Goal: Transaction & Acquisition: Purchase product/service

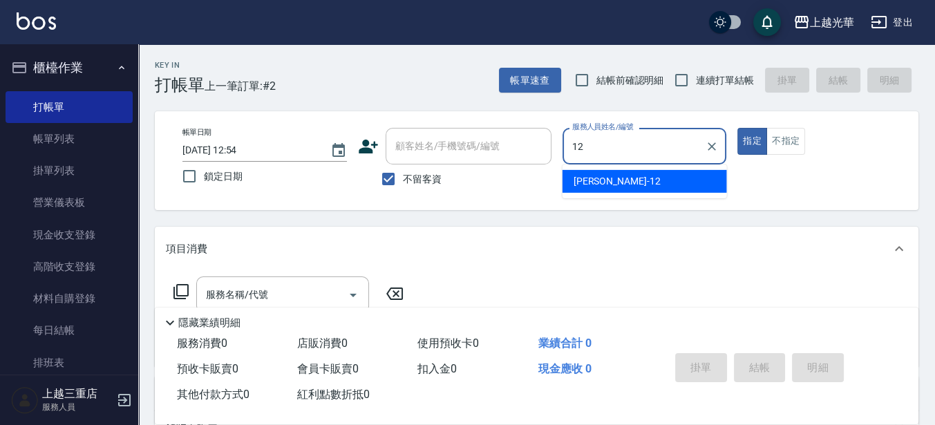
click at [572, 185] on div "[PERSON_NAME] -12" at bounding box center [645, 181] width 165 height 23
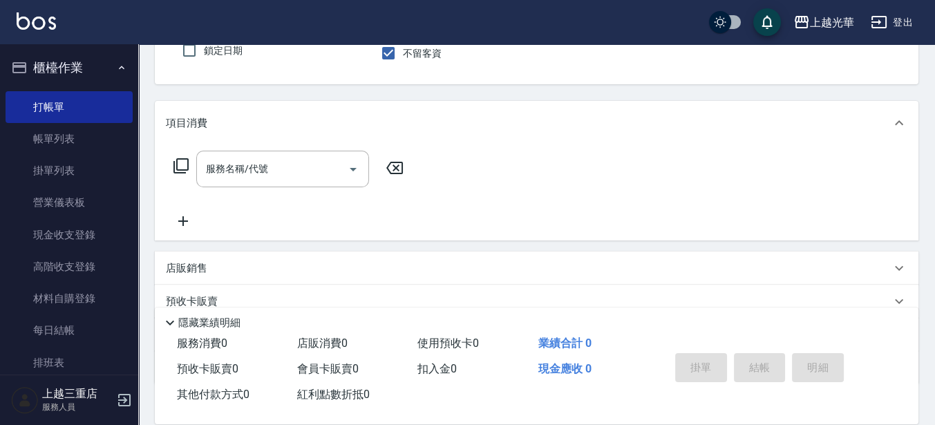
scroll to position [173, 0]
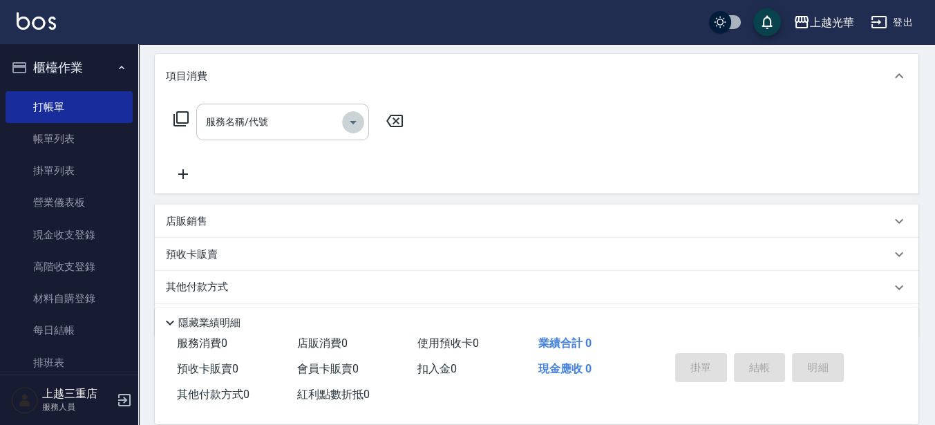
click at [354, 125] on icon "Open" at bounding box center [353, 122] width 17 height 17
type input "[PERSON_NAME]-12"
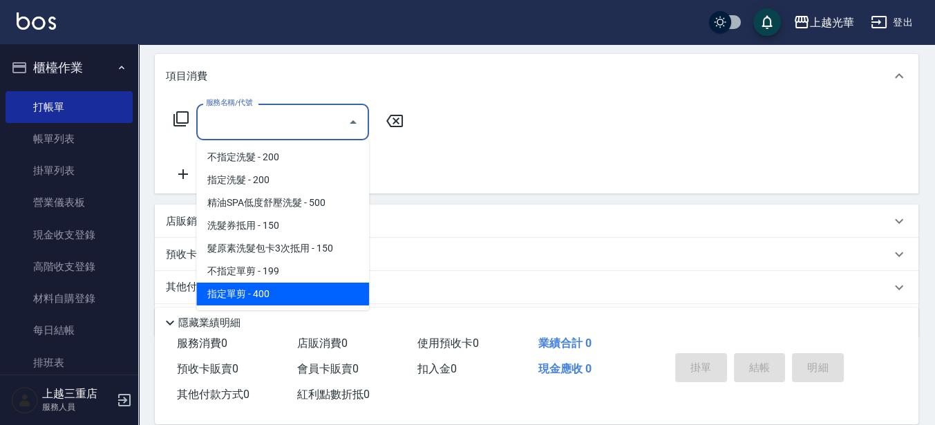
drag, startPoint x: 259, startPoint y: 294, endPoint x: 265, endPoint y: 247, distance: 47.4
click at [259, 294] on span "指定單剪 - 400" at bounding box center [282, 294] width 173 height 23
type input "指定單剪(203)"
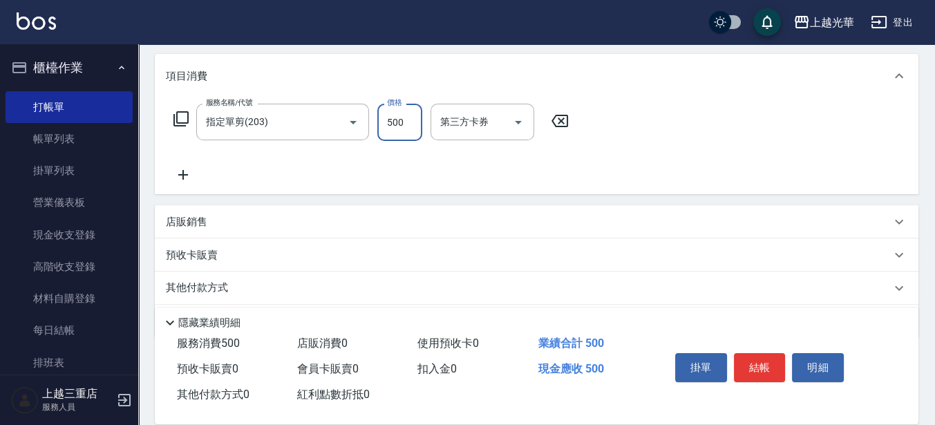
type input "500"
click at [182, 177] on icon at bounding box center [183, 175] width 35 height 17
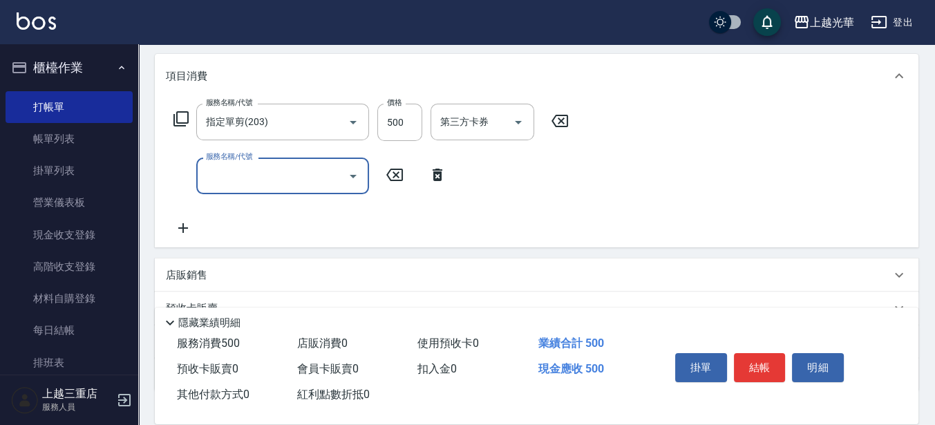
click at [355, 174] on icon "Open" at bounding box center [353, 176] width 17 height 17
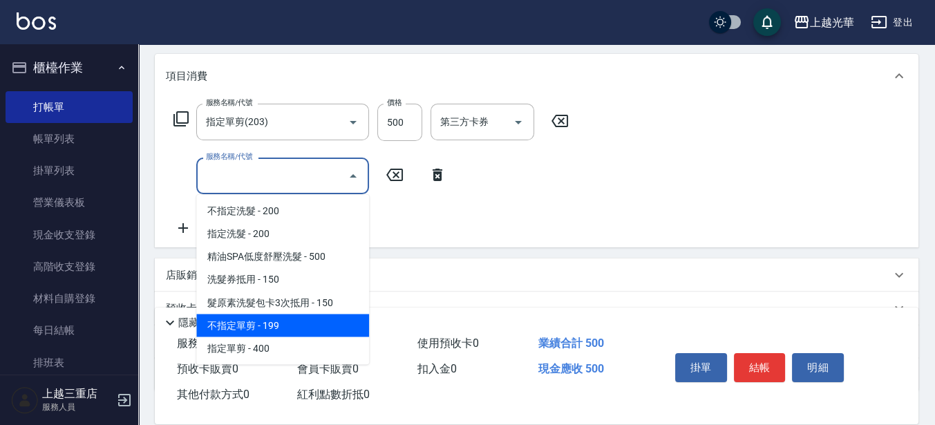
scroll to position [346, 0]
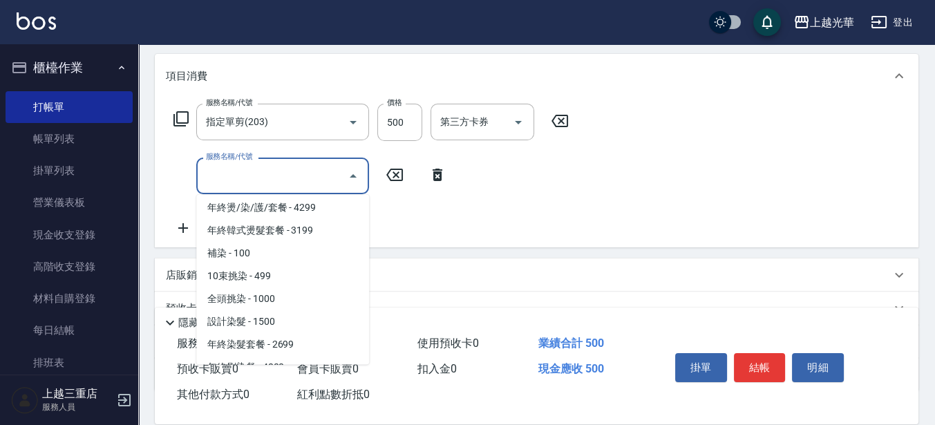
click at [231, 319] on span "設計染髮 - 1500" at bounding box center [282, 321] width 173 height 23
type input "設計染髮(404)"
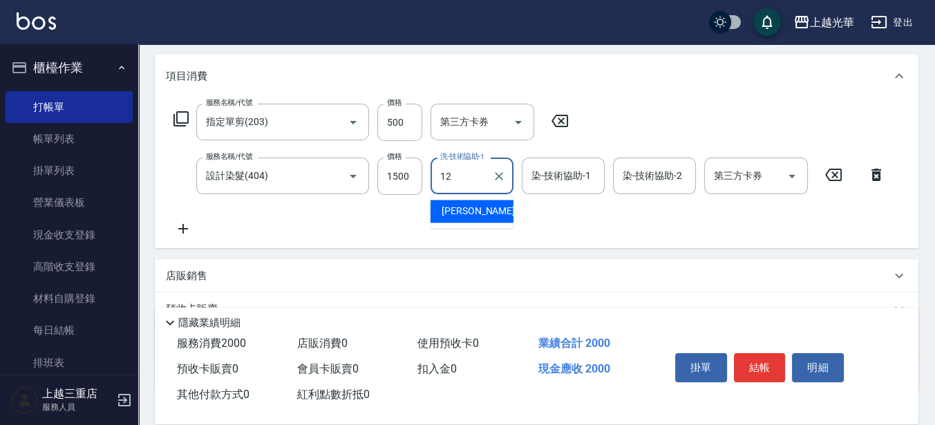
click at [496, 206] on div "[PERSON_NAME] -12" at bounding box center [472, 211] width 83 height 23
type input "[PERSON_NAME]-12"
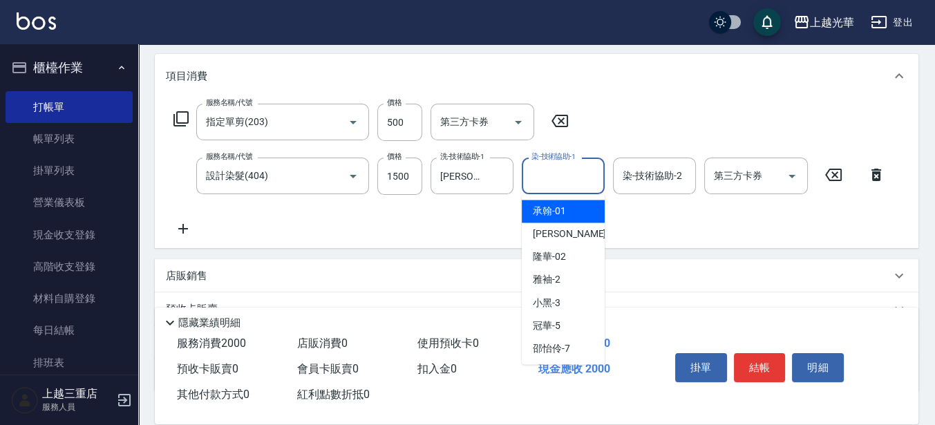
click at [559, 183] on input "染-技術協助-1" at bounding box center [563, 176] width 71 height 24
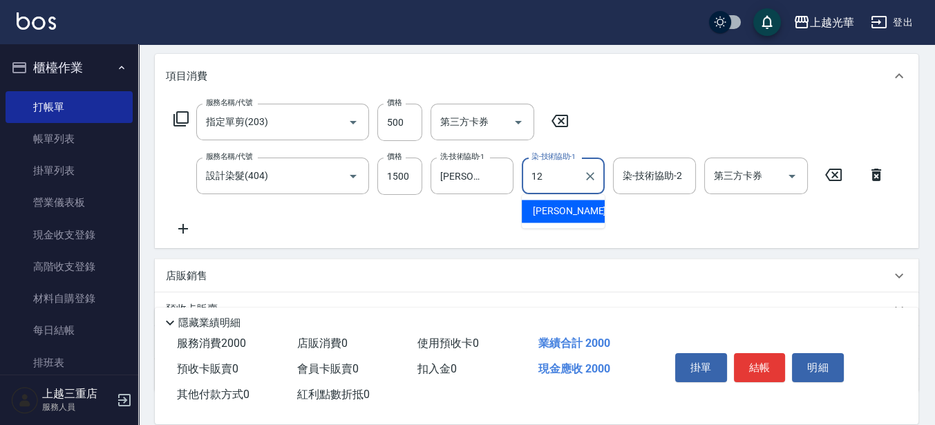
type input "[PERSON_NAME]-12"
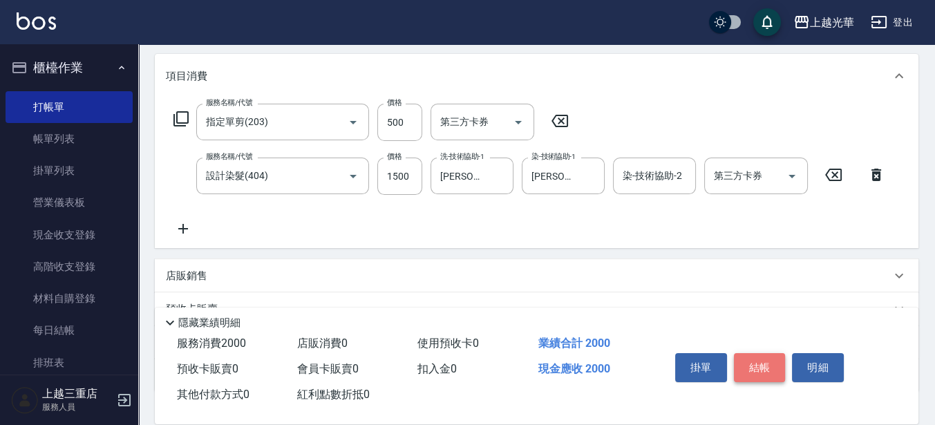
click at [772, 371] on button "結帳" at bounding box center [760, 367] width 52 height 29
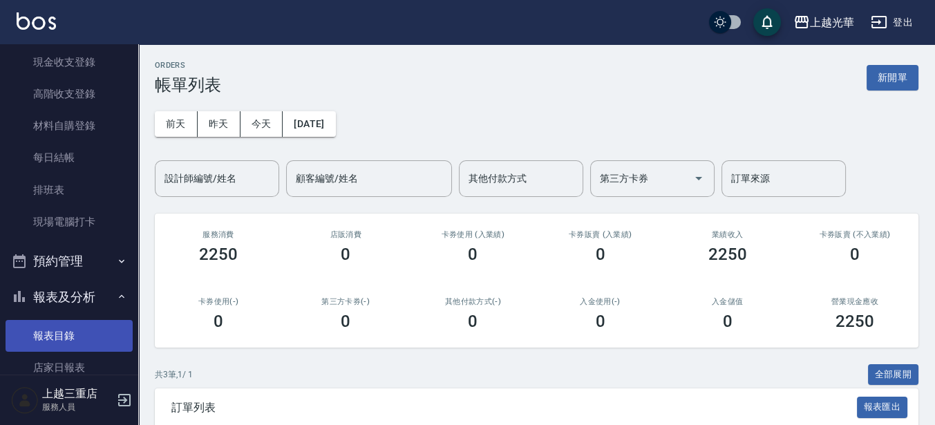
scroll to position [259, 0]
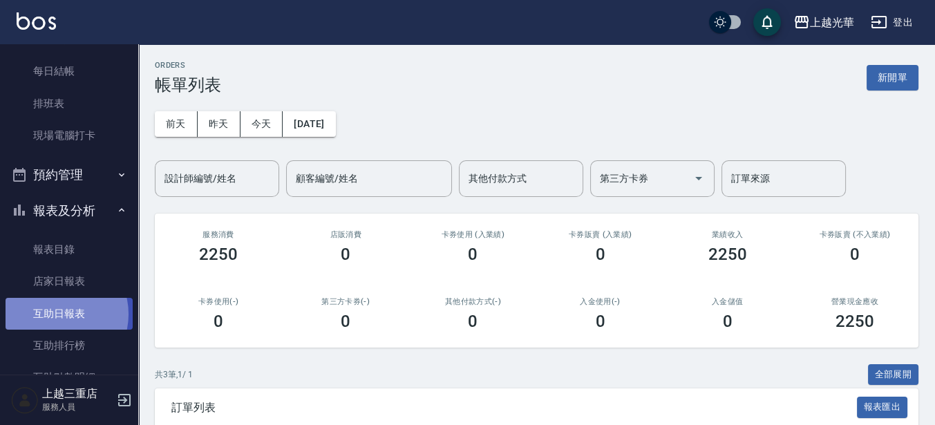
click at [57, 314] on link "互助日報表" at bounding box center [69, 314] width 127 height 32
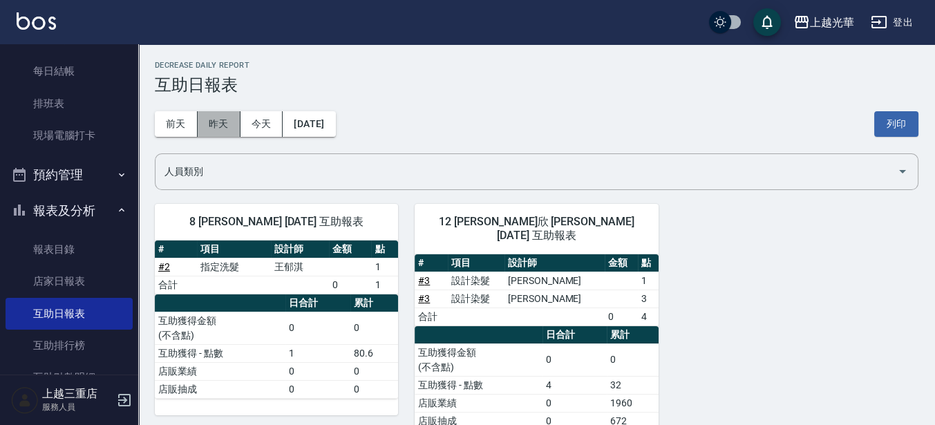
click at [216, 115] on button "昨天" at bounding box center [219, 124] width 43 height 26
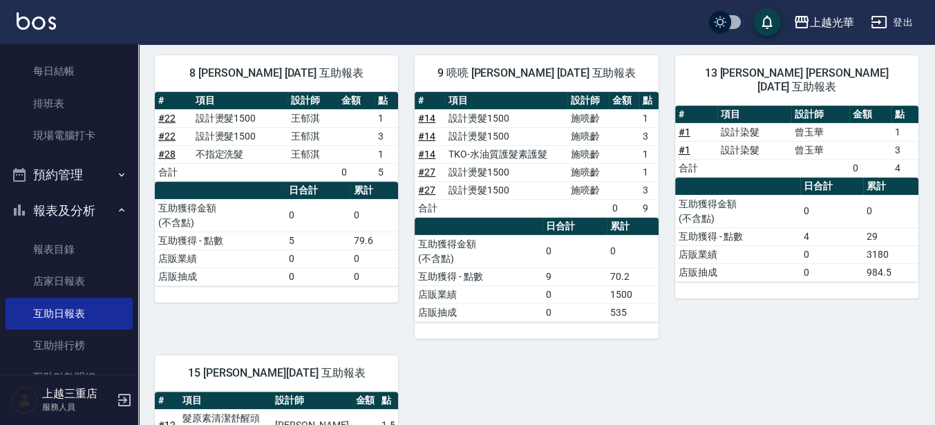
scroll to position [518, 0]
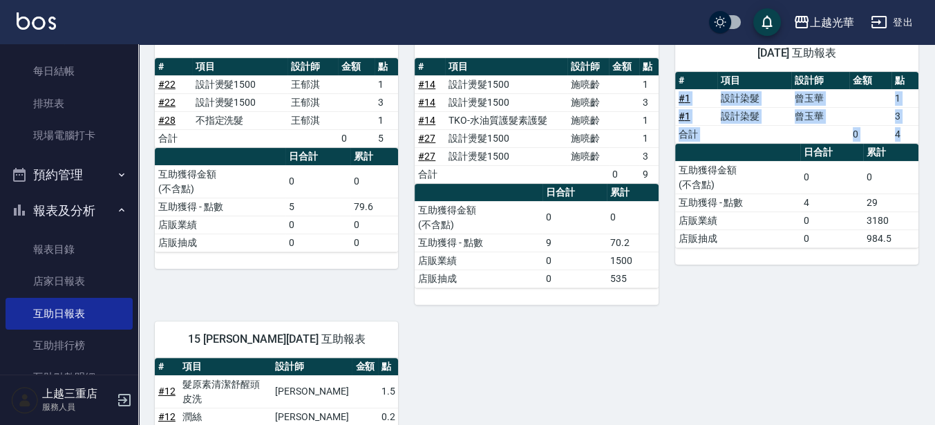
drag, startPoint x: 935, startPoint y: 188, endPoint x: 917, endPoint y: 57, distance: 131.8
click at [917, 57] on div "上越光華 [DATE] 互助日報表 列印時間： [DATE][PHONE_NUMBER]:40 Decrease Daily Report 互助日報表 [DA…" at bounding box center [536, 254] width 797 height 1456
click at [916, 364] on div "1 小[PERSON_NAME] [DATE] 互助報表 # 項目 設計師 金額 點 # 5 設計染髮 [PERSON_NAME] 1 # 5 設計染髮 [P…" at bounding box center [528, 317] width 780 height 1296
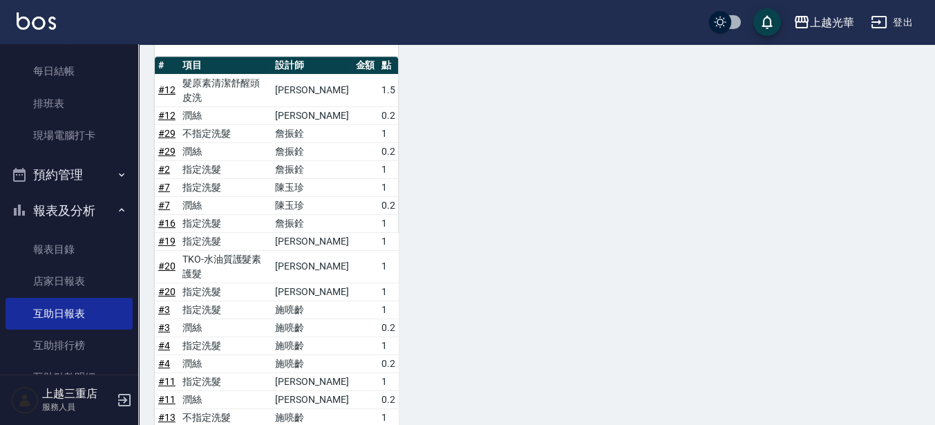
scroll to position [991, 0]
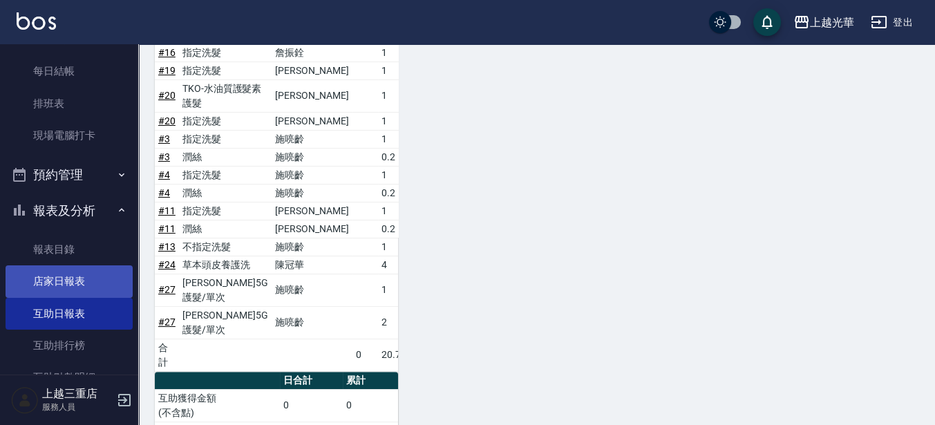
click at [84, 289] on link "店家日報表" at bounding box center [69, 281] width 127 height 32
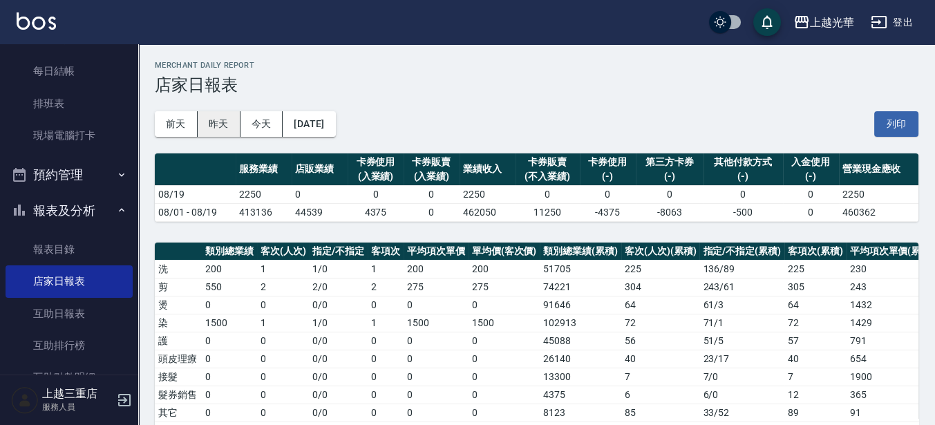
click at [214, 122] on button "昨天" at bounding box center [219, 124] width 43 height 26
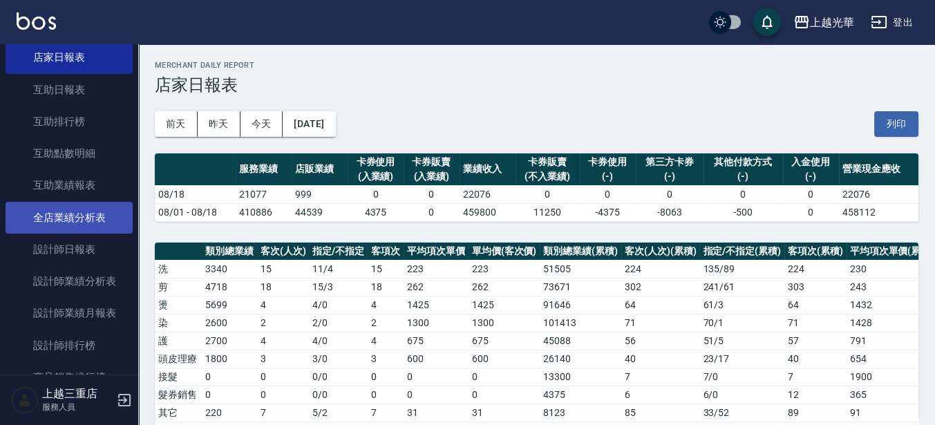
scroll to position [518, 0]
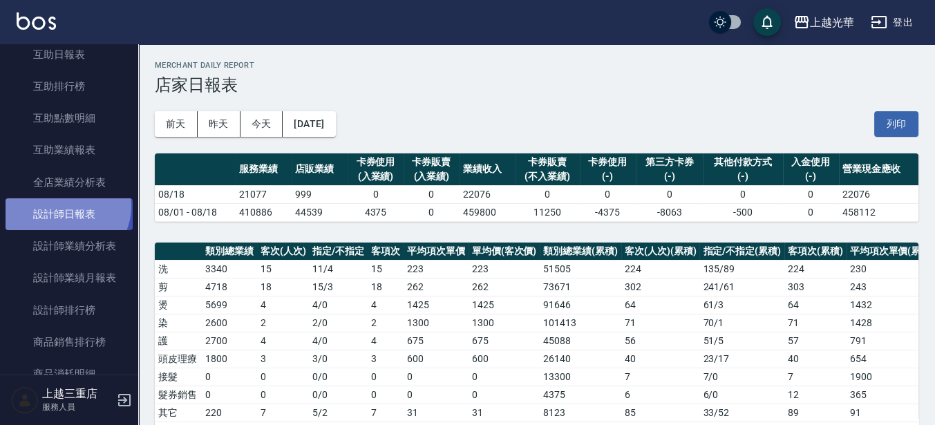
click at [64, 206] on link "設計師日報表" at bounding box center [69, 214] width 127 height 32
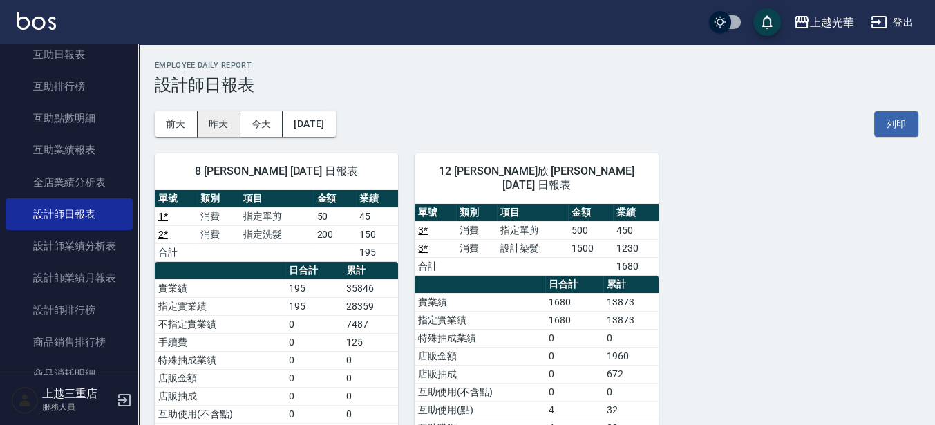
click at [224, 119] on button "昨天" at bounding box center [219, 124] width 43 height 26
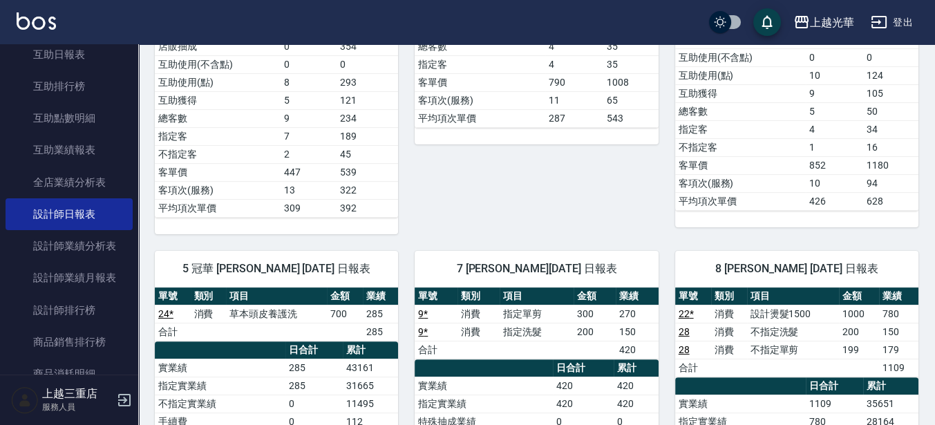
scroll to position [550, 0]
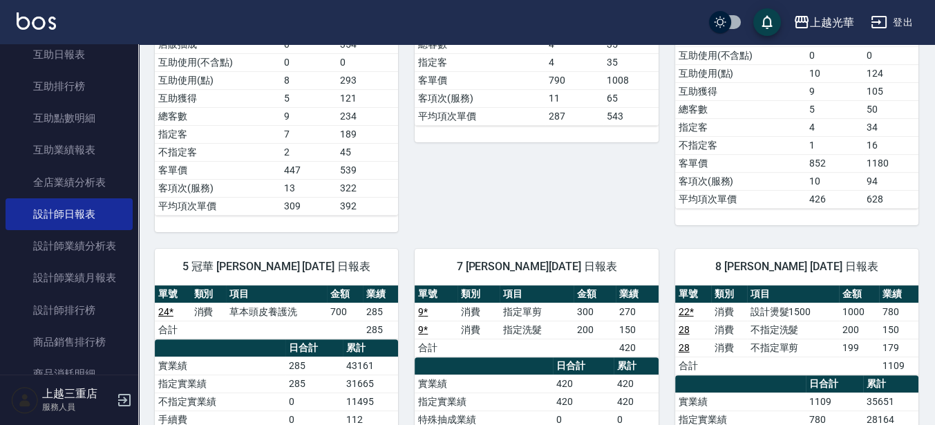
click at [24, 21] on img at bounding box center [36, 20] width 39 height 17
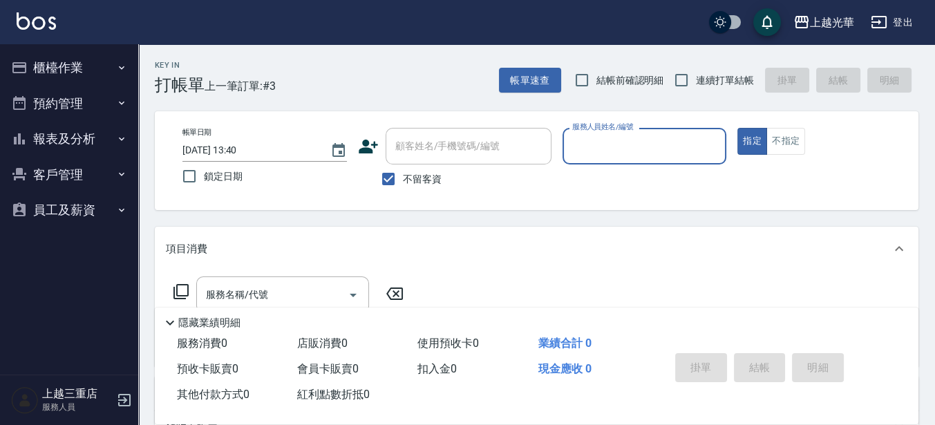
click at [88, 69] on button "櫃檯作業" at bounding box center [69, 68] width 127 height 36
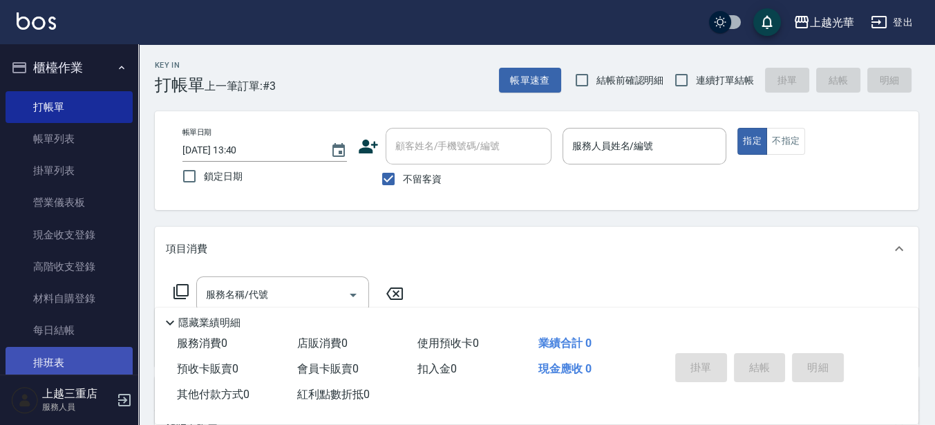
scroll to position [86, 0]
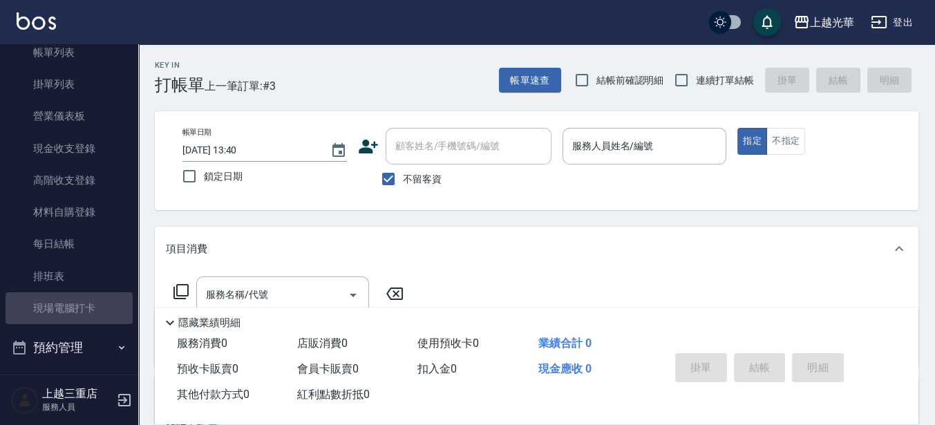
drag, startPoint x: 104, startPoint y: 307, endPoint x: 133, endPoint y: 301, distance: 30.2
click at [104, 307] on link "現場電腦打卡" at bounding box center [69, 308] width 127 height 32
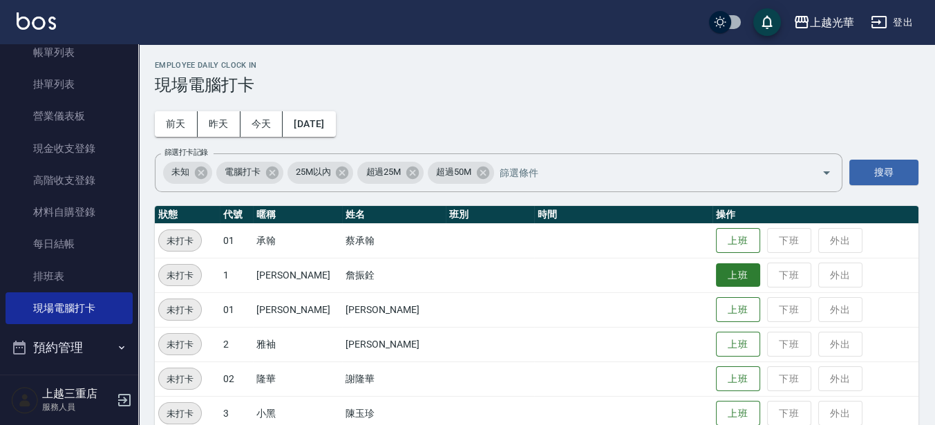
click at [729, 283] on button "上班" at bounding box center [738, 275] width 44 height 24
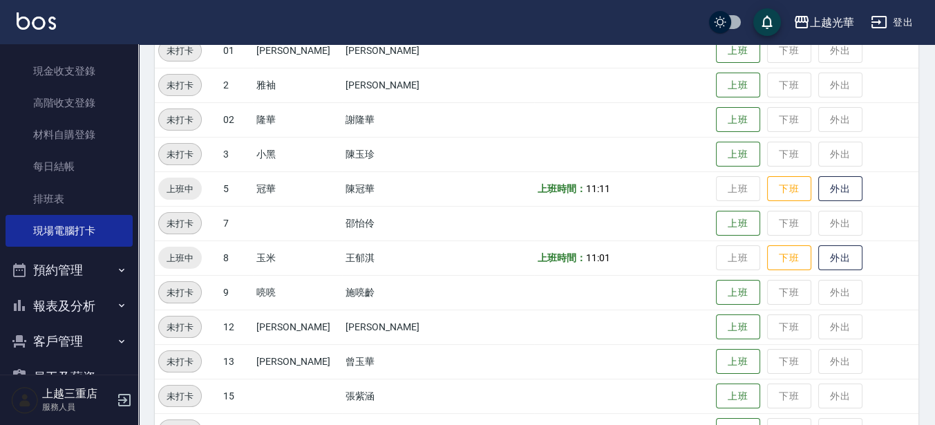
scroll to position [200, 0]
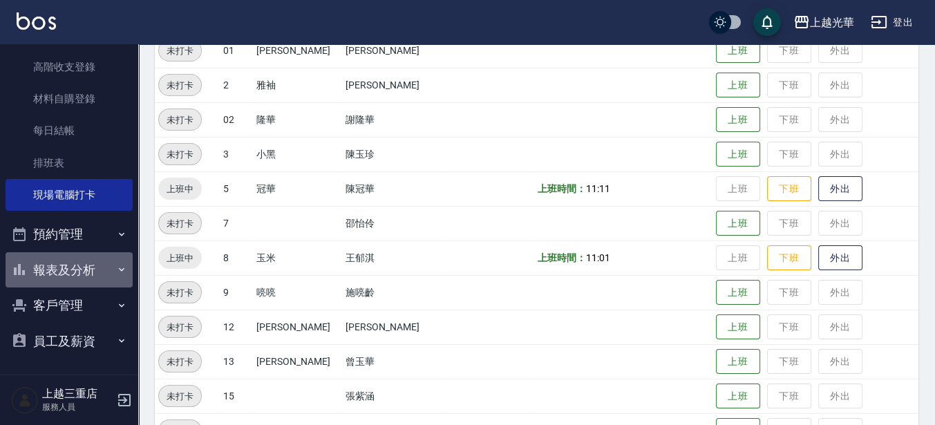
click at [102, 272] on button "報表及分析" at bounding box center [69, 270] width 127 height 36
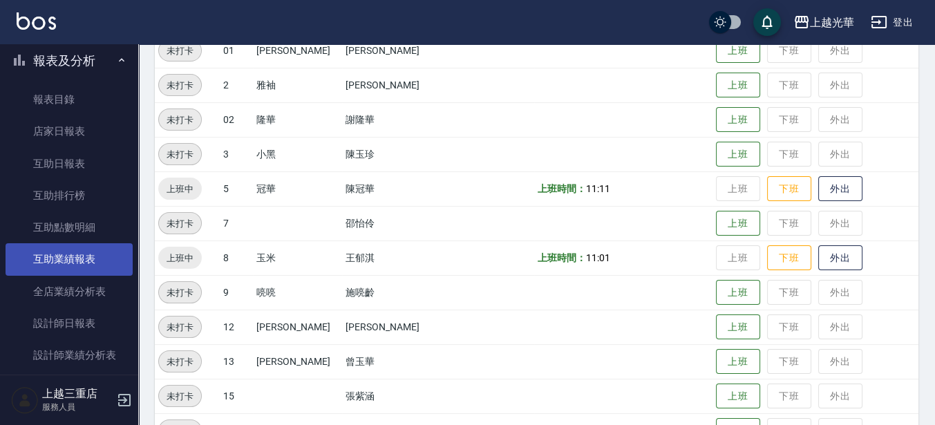
scroll to position [459, 0]
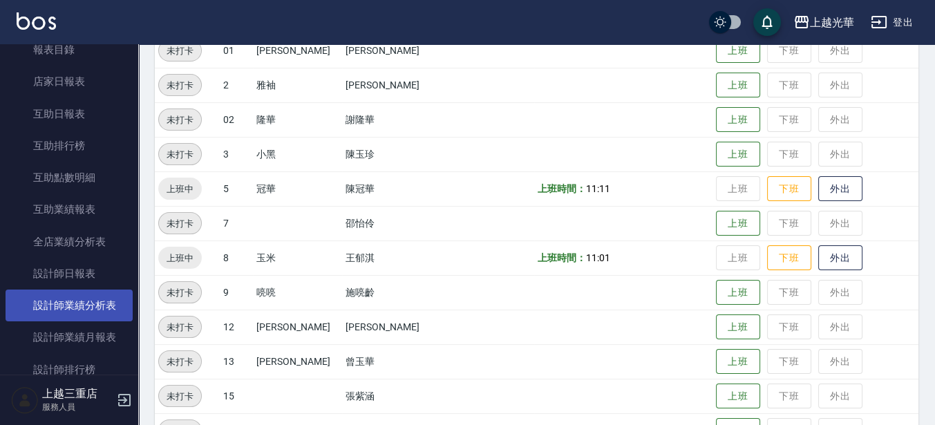
click at [101, 303] on link "設計師業績分析表" at bounding box center [69, 306] width 127 height 32
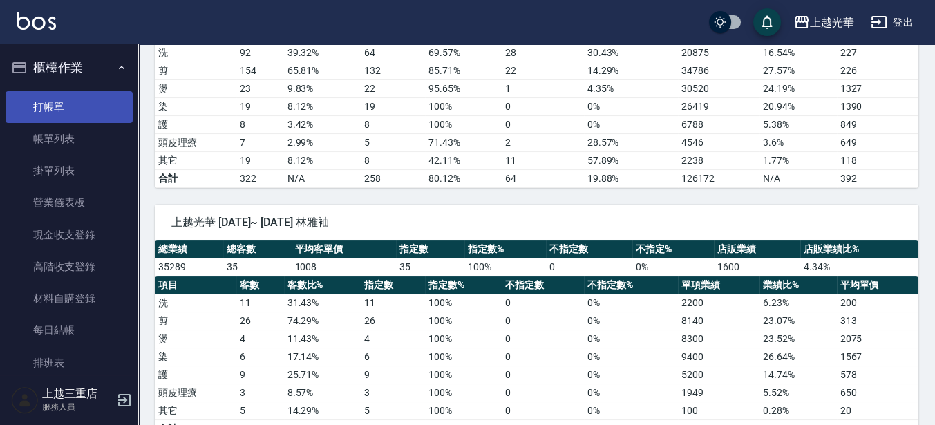
click at [48, 97] on link "打帳單" at bounding box center [69, 107] width 127 height 32
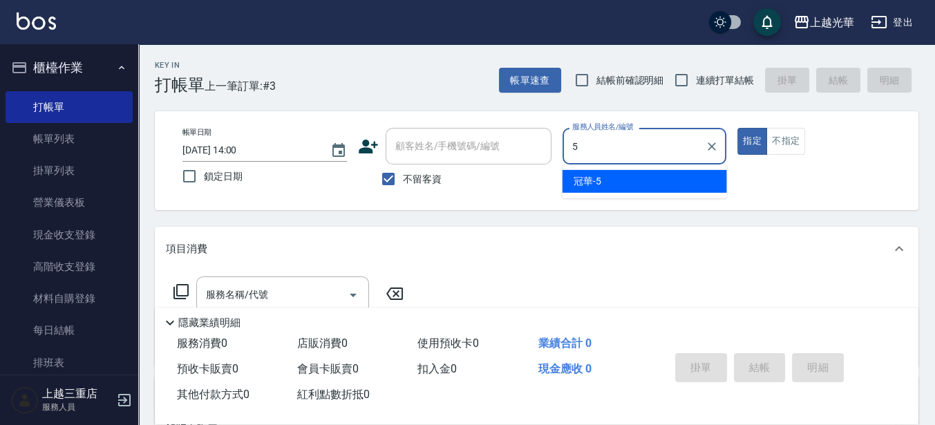
type input "冠華-5"
type button "true"
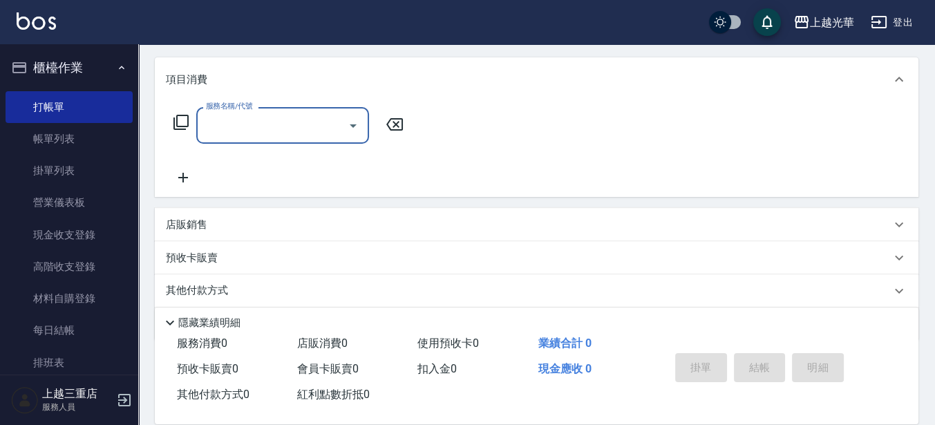
scroll to position [173, 0]
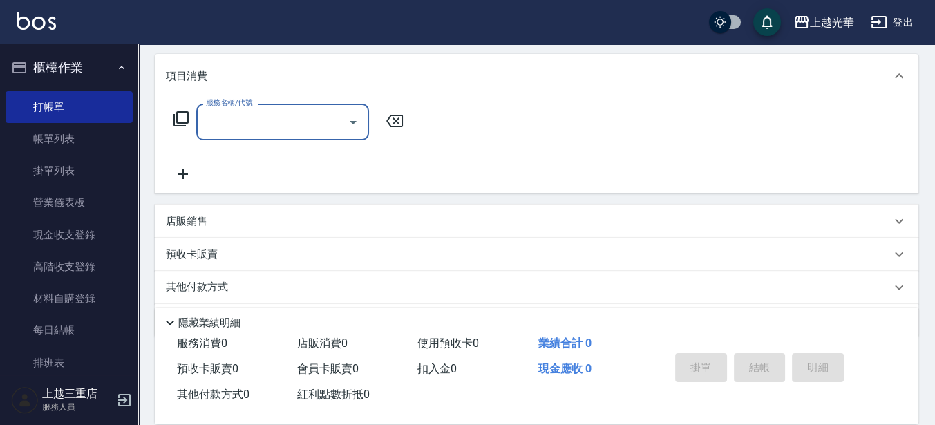
click at [181, 124] on icon at bounding box center [181, 119] width 17 height 17
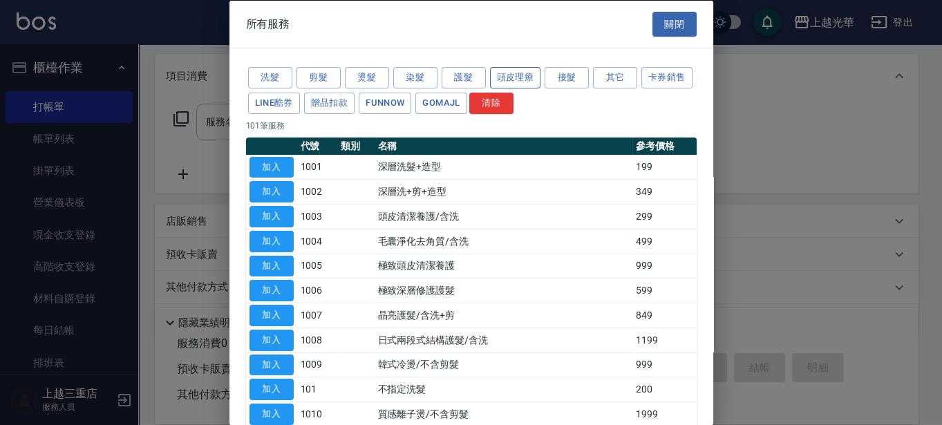
click at [507, 80] on button "頭皮理療" at bounding box center [515, 77] width 51 height 21
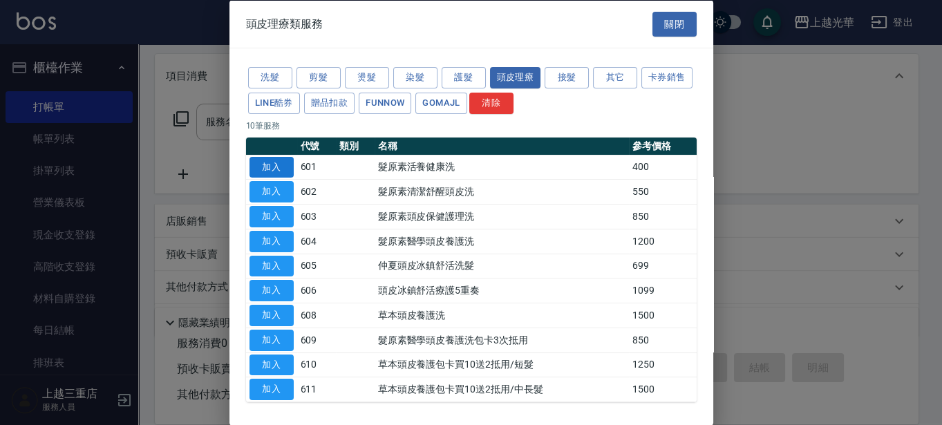
click at [283, 162] on button "加入" at bounding box center [272, 166] width 44 height 21
type input "髮原素活養健康洗(601)"
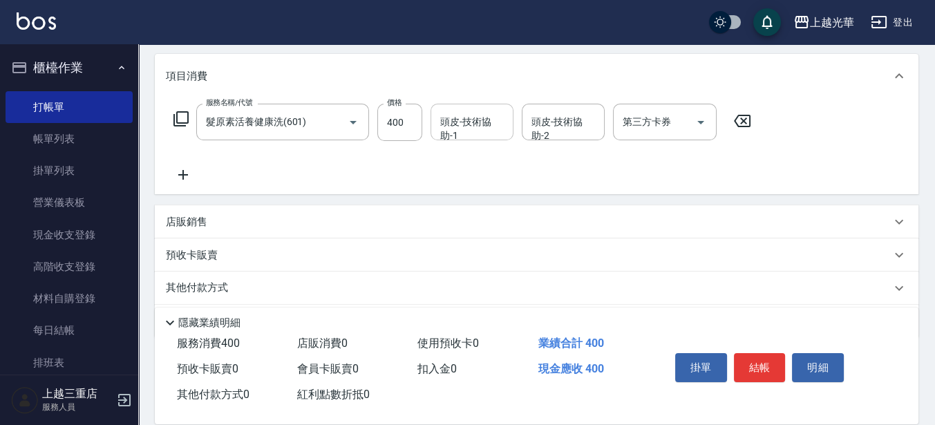
click at [489, 122] on input "頭皮-技術協助-1" at bounding box center [472, 122] width 71 height 24
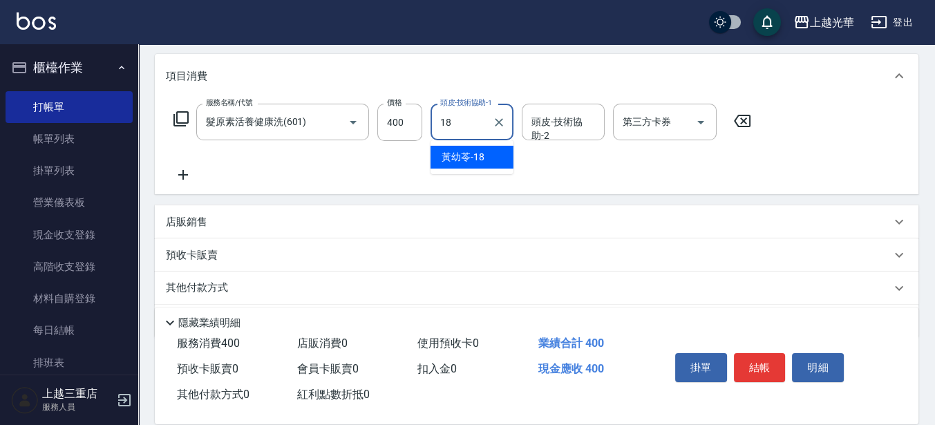
type input "[PERSON_NAME]-18"
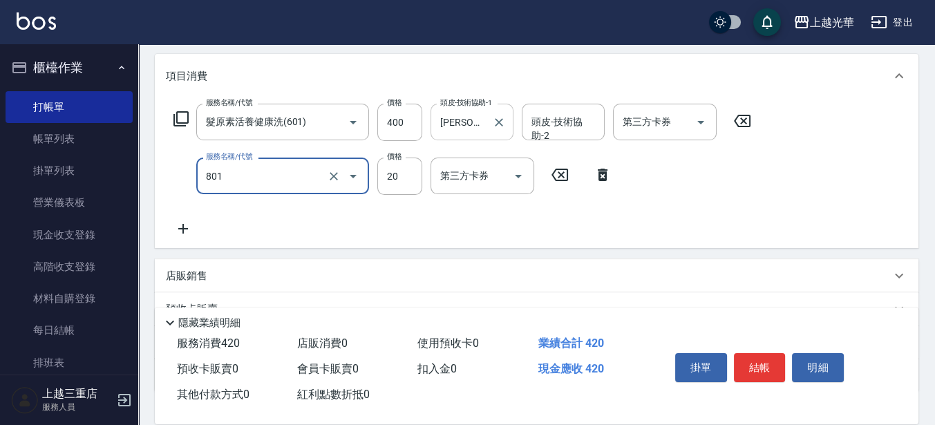
type input "潤絲(801)"
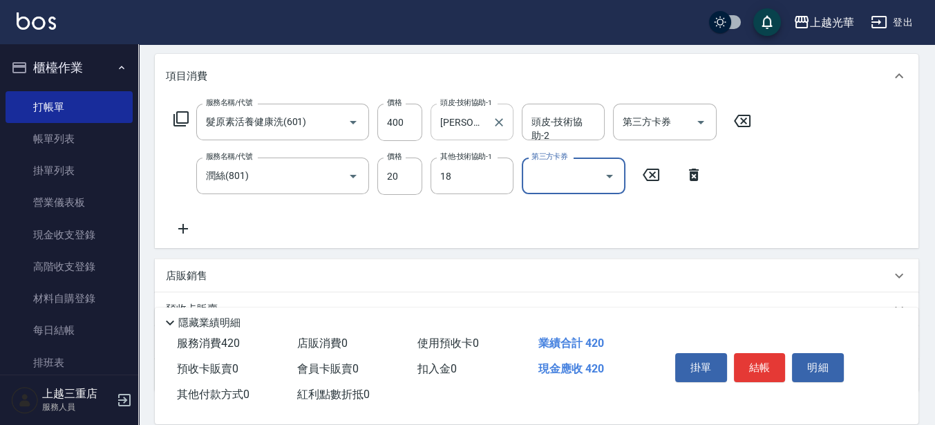
type input "[PERSON_NAME]-18"
click at [757, 353] on button "結帳" at bounding box center [760, 367] width 52 height 29
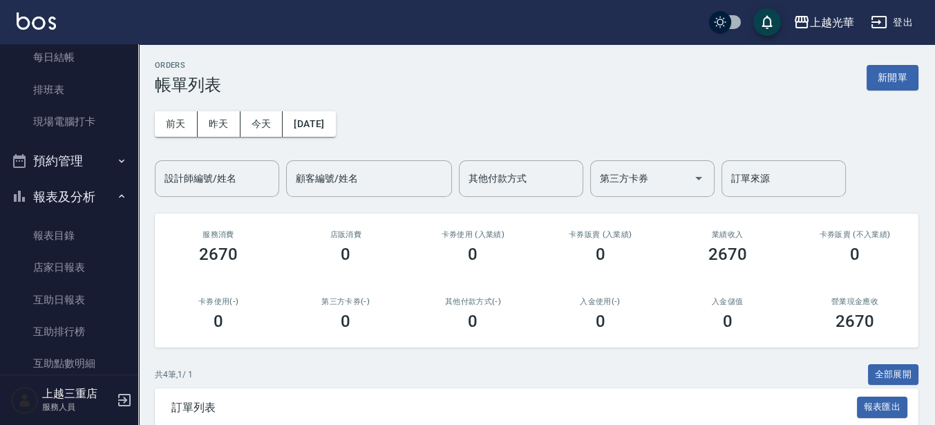
scroll to position [346, 0]
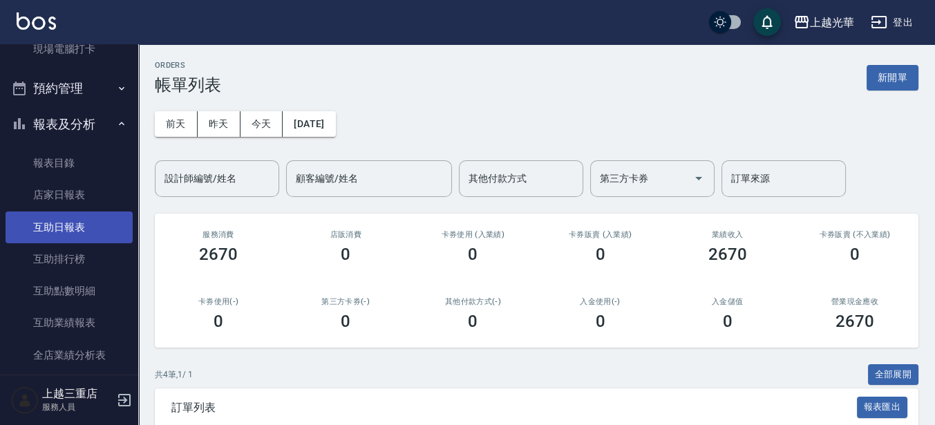
click at [85, 221] on link "互助日報表" at bounding box center [69, 228] width 127 height 32
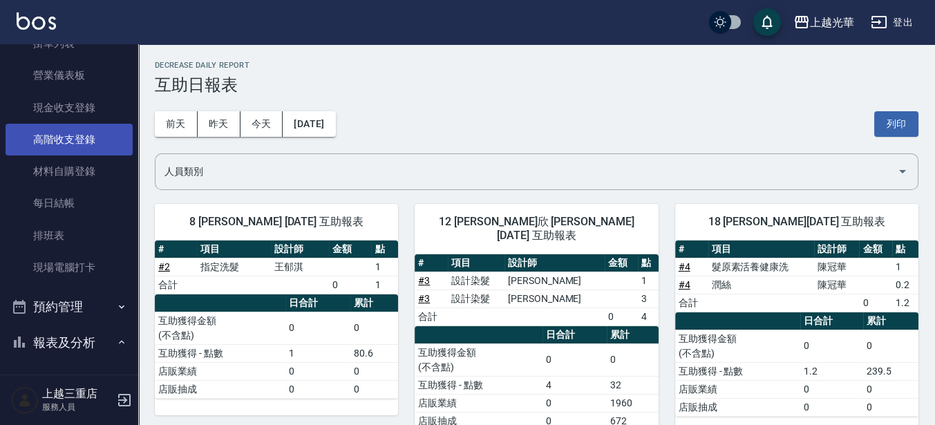
scroll to position [86, 0]
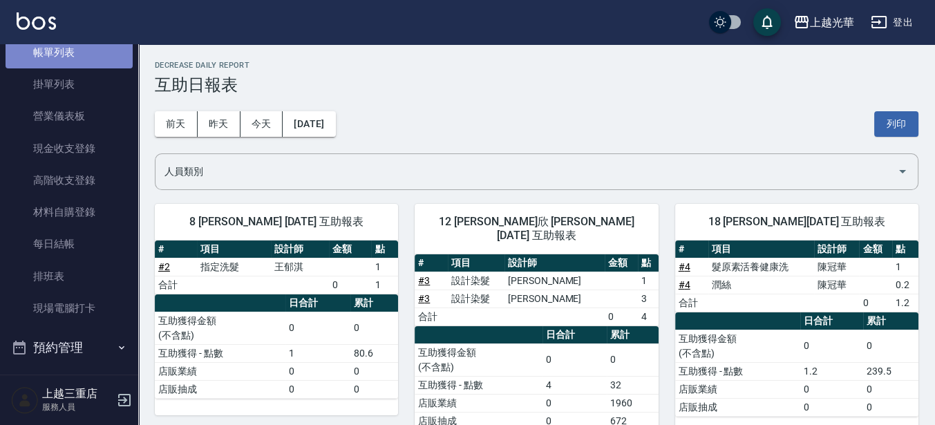
click at [81, 56] on link "帳單列表" at bounding box center [69, 53] width 127 height 32
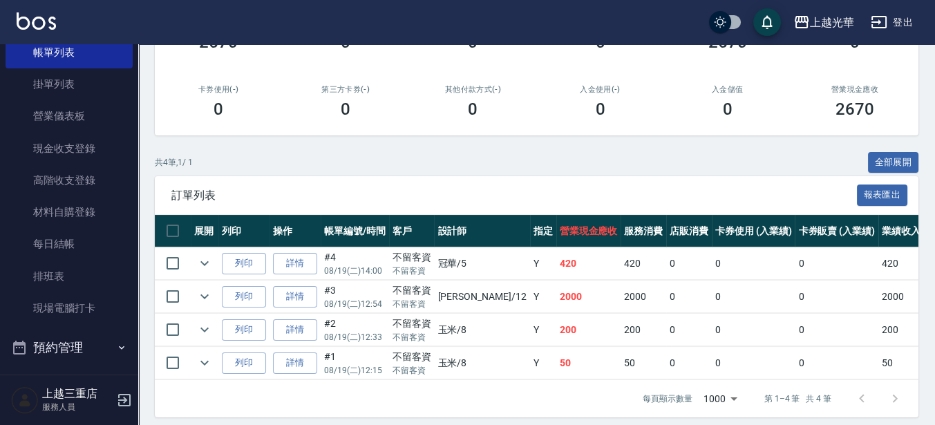
scroll to position [232, 0]
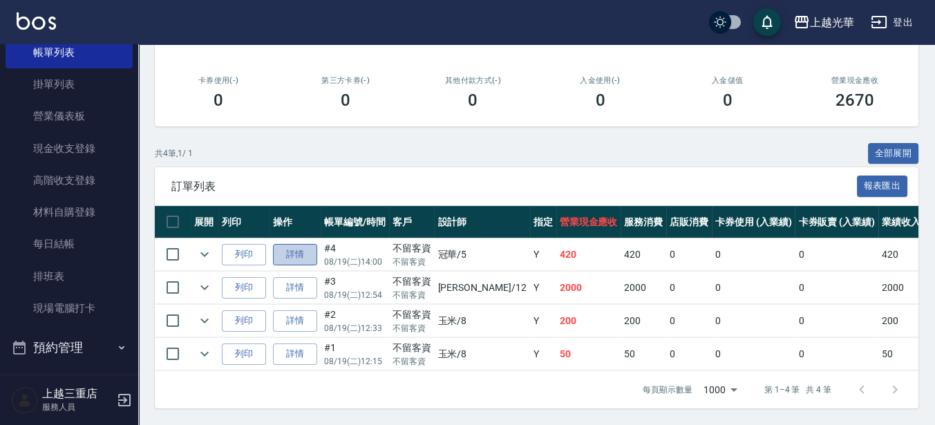
click at [287, 249] on link "詳情" at bounding box center [295, 254] width 44 height 21
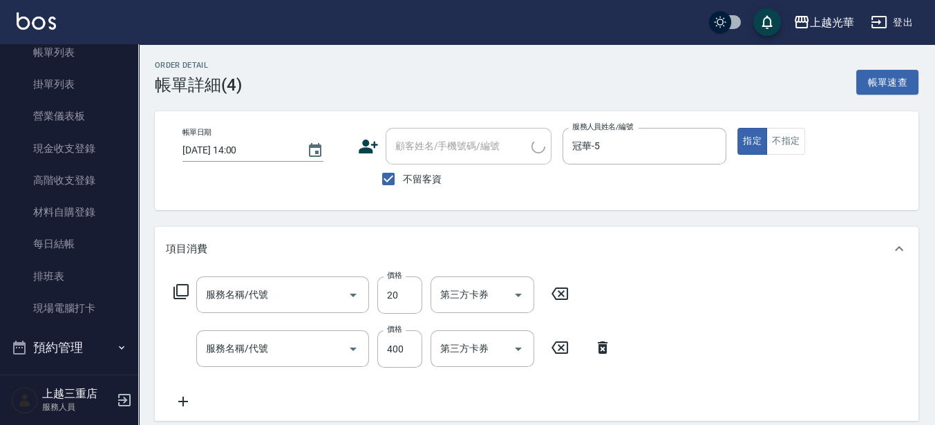
type input "[DATE] 14:00"
checkbox input "true"
type input "冠華-5"
type input "潤絲(801)"
type input "髮原素活養健康洗(601)"
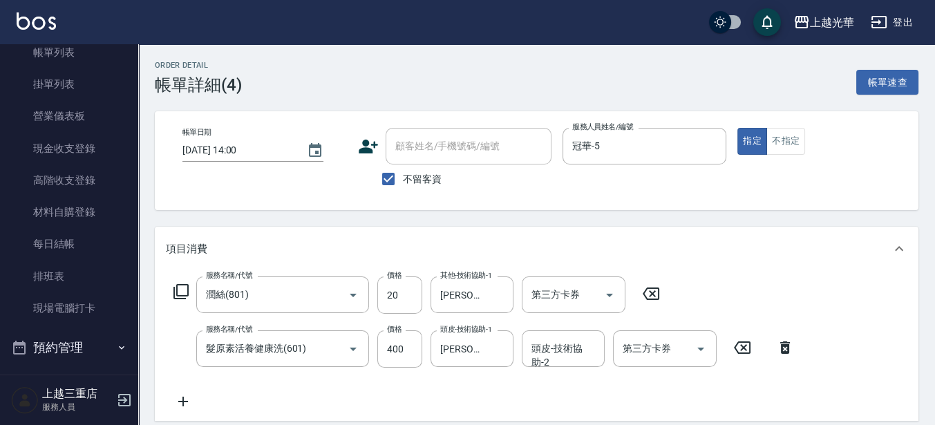
scroll to position [86, 0]
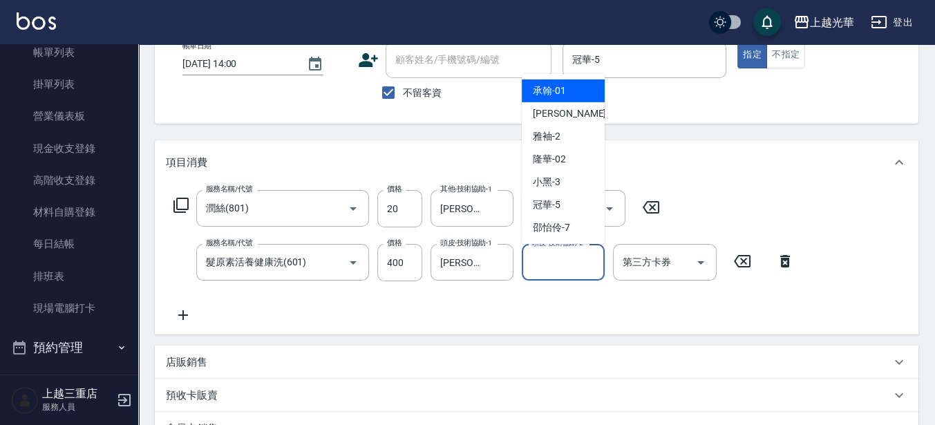
click at [536, 265] on input "頭皮-技術協助-2" at bounding box center [563, 262] width 71 height 24
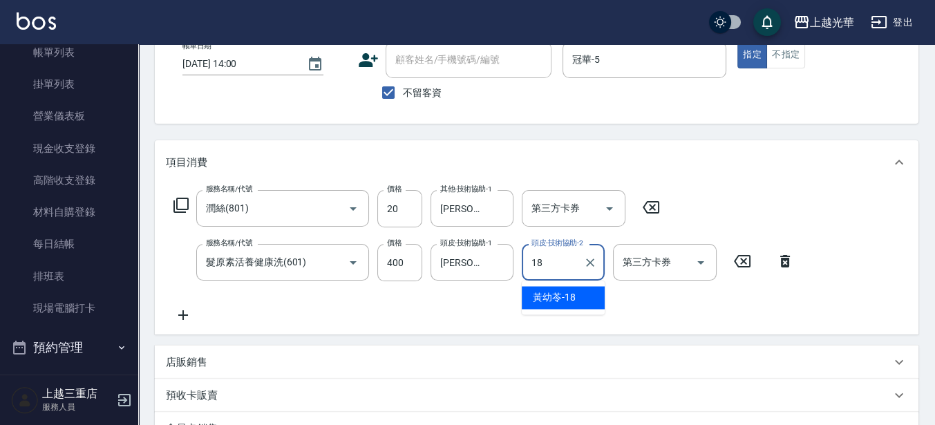
type input "[PERSON_NAME]-18"
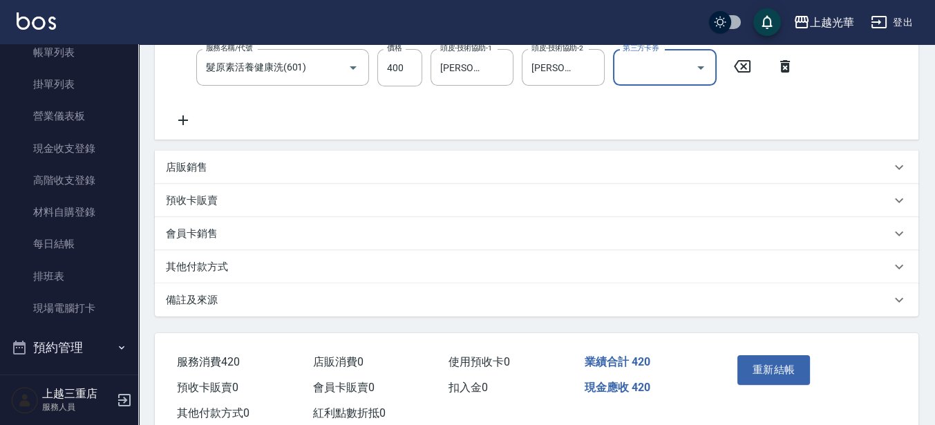
scroll to position [319, 0]
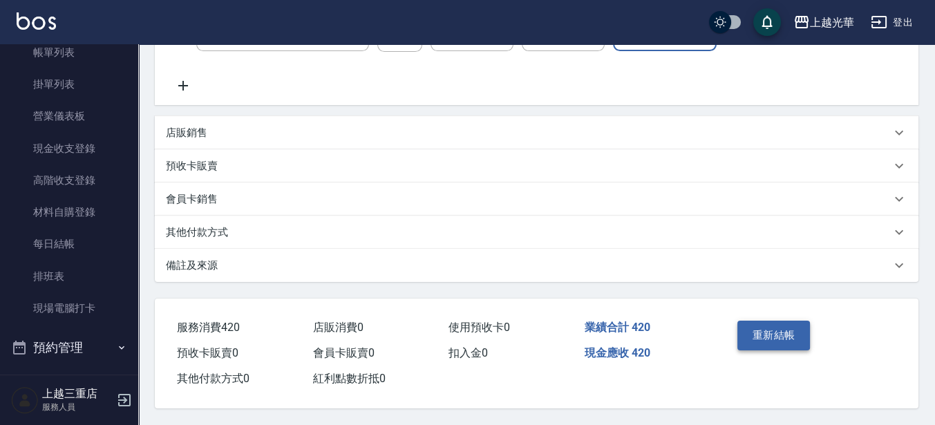
click at [757, 329] on button "重新結帳" at bounding box center [774, 335] width 73 height 29
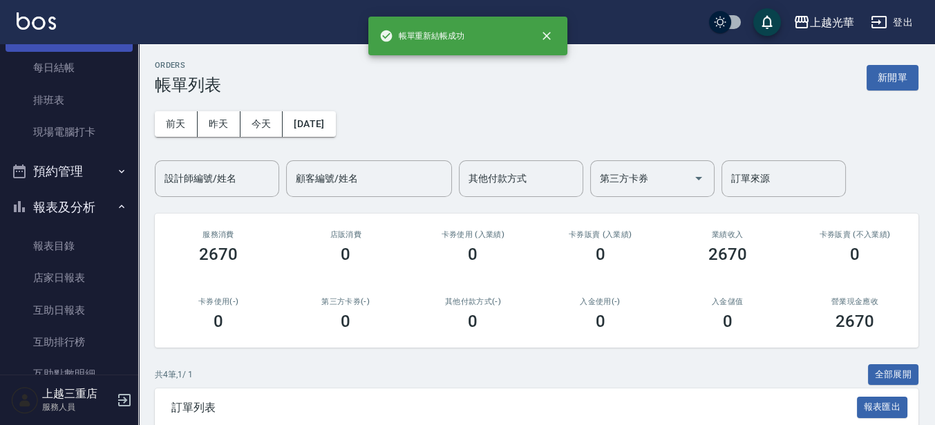
scroll to position [432, 0]
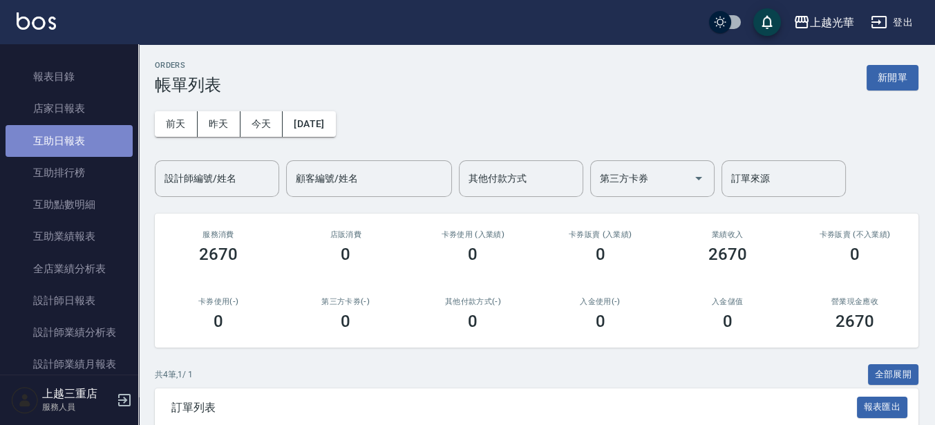
click at [93, 128] on link "互助日報表" at bounding box center [69, 141] width 127 height 32
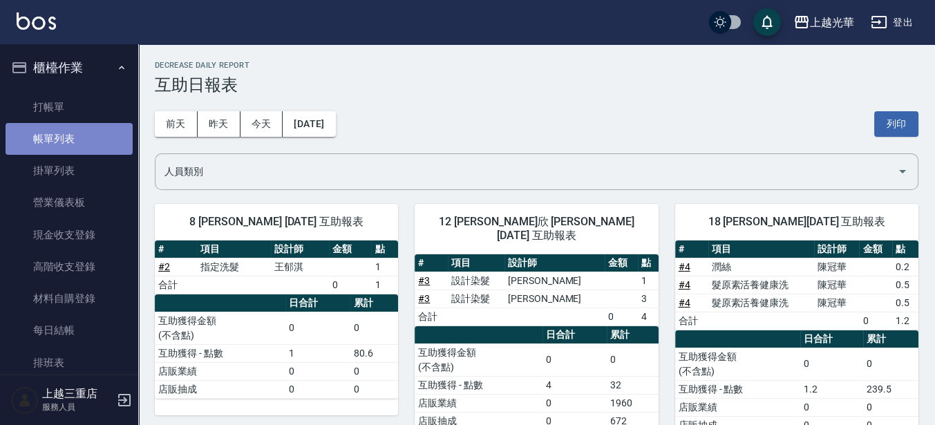
click at [104, 129] on link "帳單列表" at bounding box center [69, 139] width 127 height 32
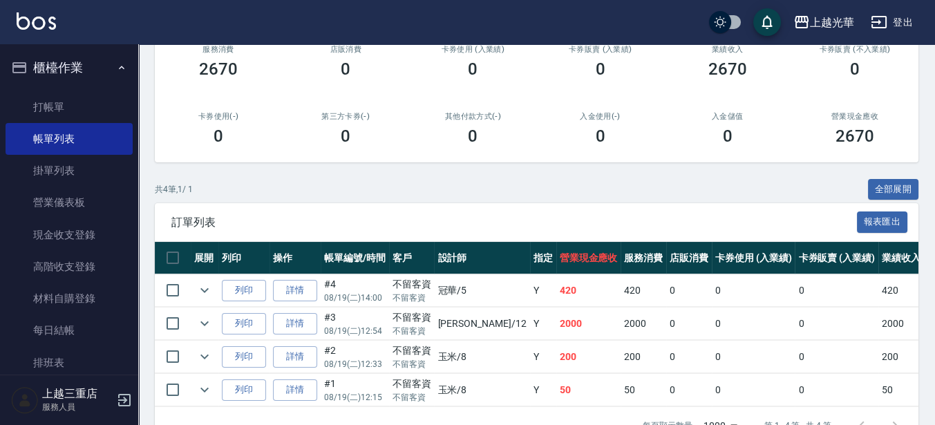
scroll to position [232, 0]
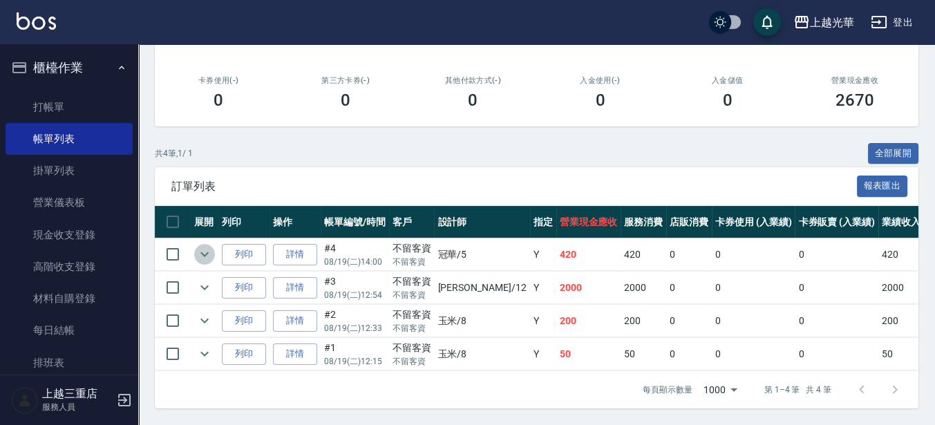
click at [200, 246] on icon "expand row" at bounding box center [204, 254] width 17 height 17
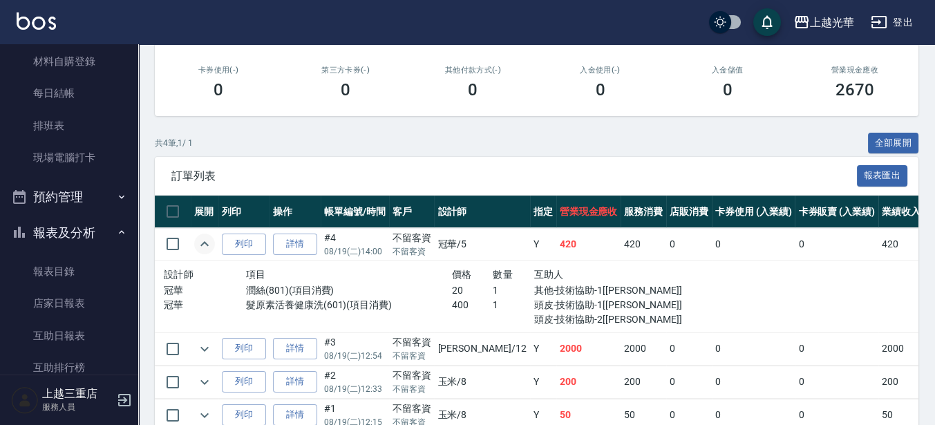
scroll to position [259, 0]
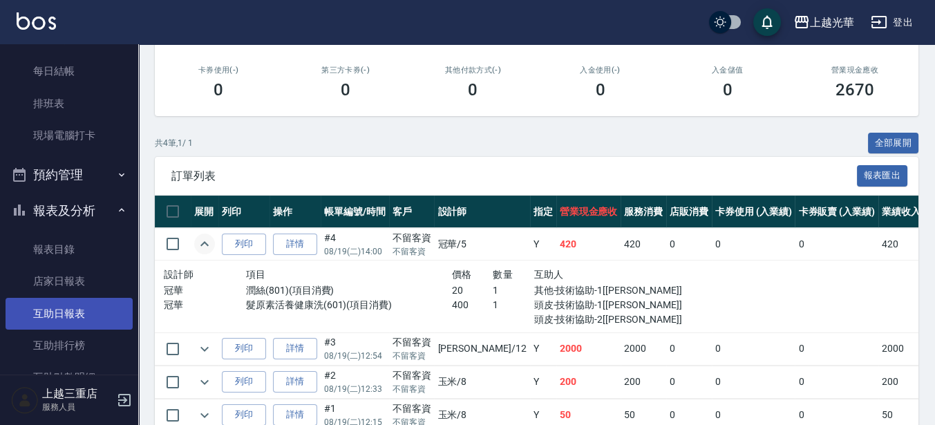
click at [103, 313] on link "互助日報表" at bounding box center [69, 314] width 127 height 32
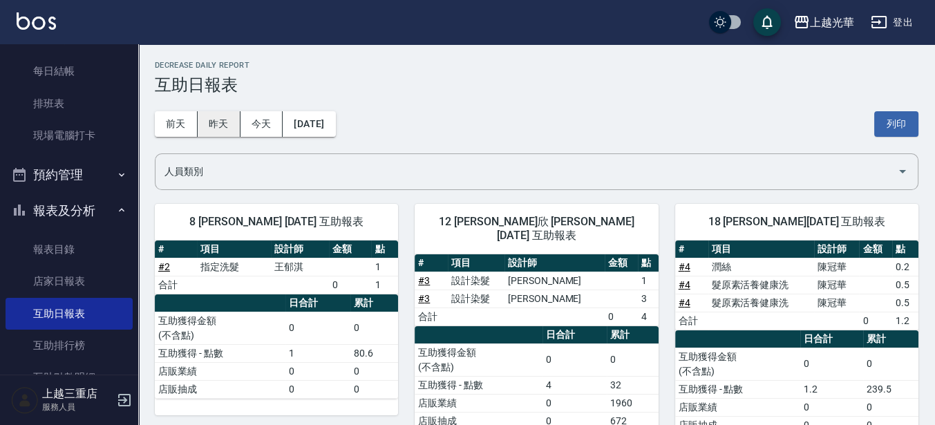
click at [218, 131] on button "昨天" at bounding box center [219, 124] width 43 height 26
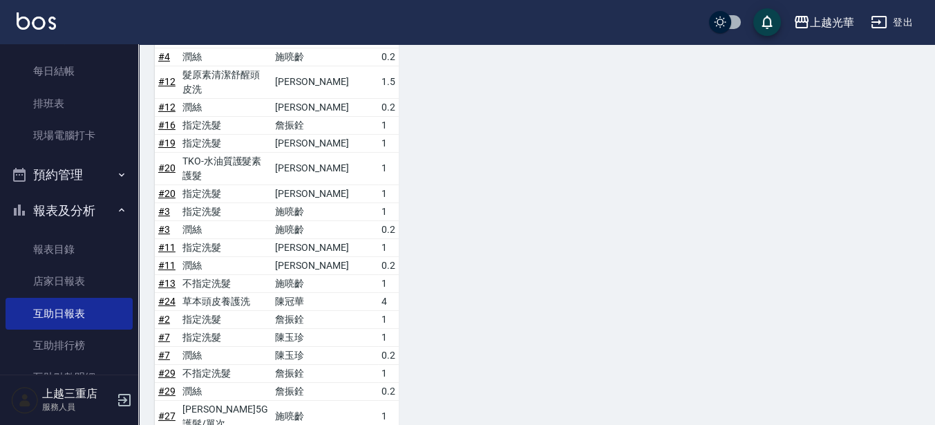
scroll to position [951, 0]
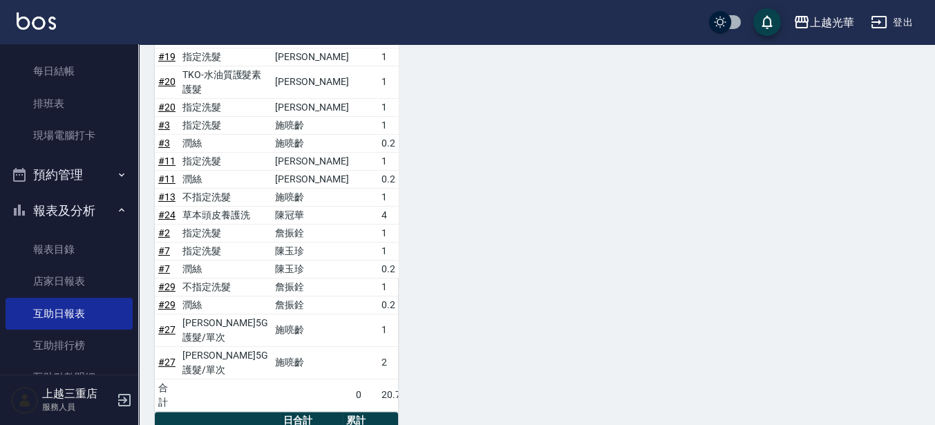
click at [39, 22] on img at bounding box center [36, 20] width 39 height 17
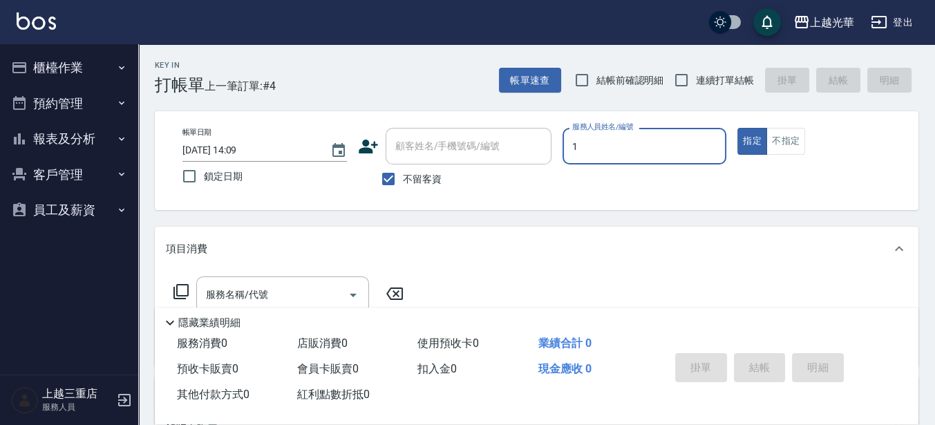
type input "11"
click at [738, 128] on button "指定" at bounding box center [753, 141] width 30 height 27
type button "true"
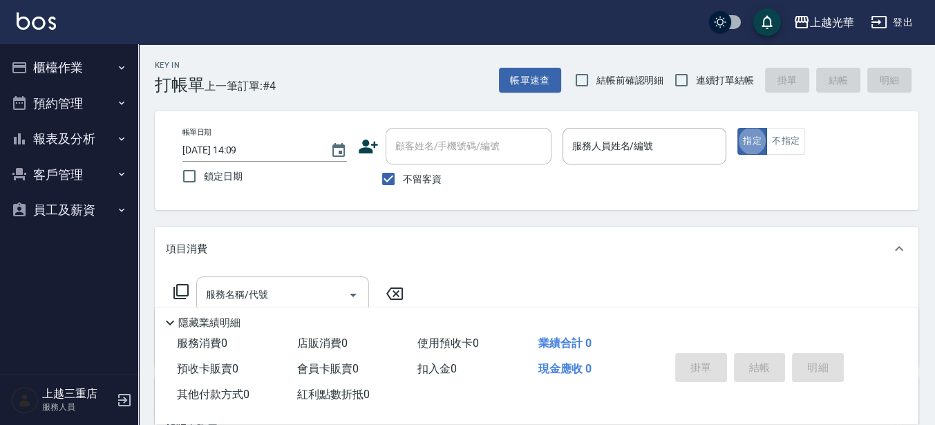
click at [260, 295] on input "服務名稱/代號" at bounding box center [273, 295] width 140 height 24
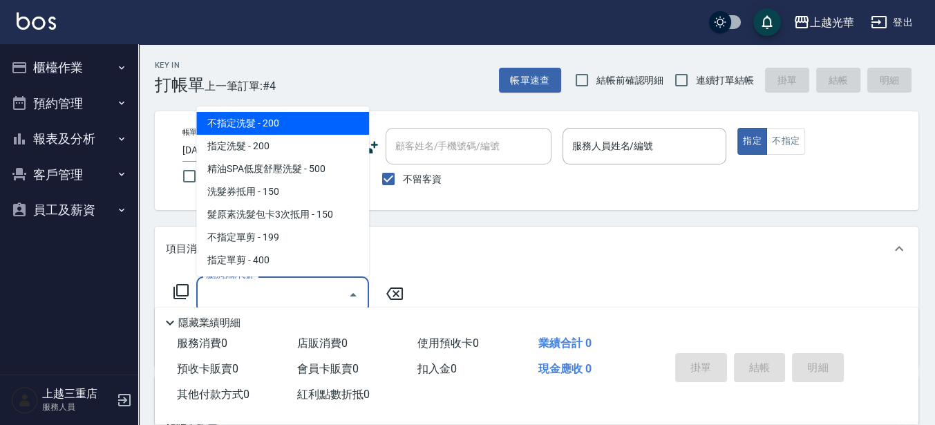
type input "2"
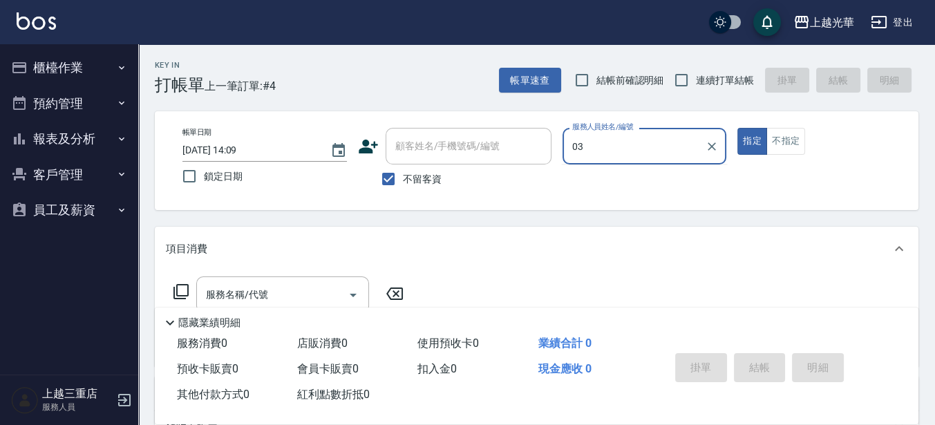
type input "03"
click at [738, 128] on button "指定" at bounding box center [753, 141] width 30 height 27
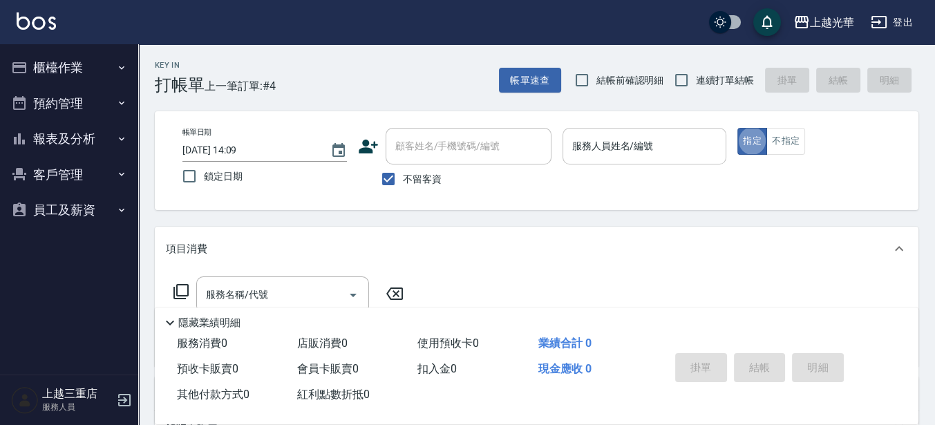
click at [589, 147] on input "服務人員姓名/編號" at bounding box center [645, 146] width 152 height 24
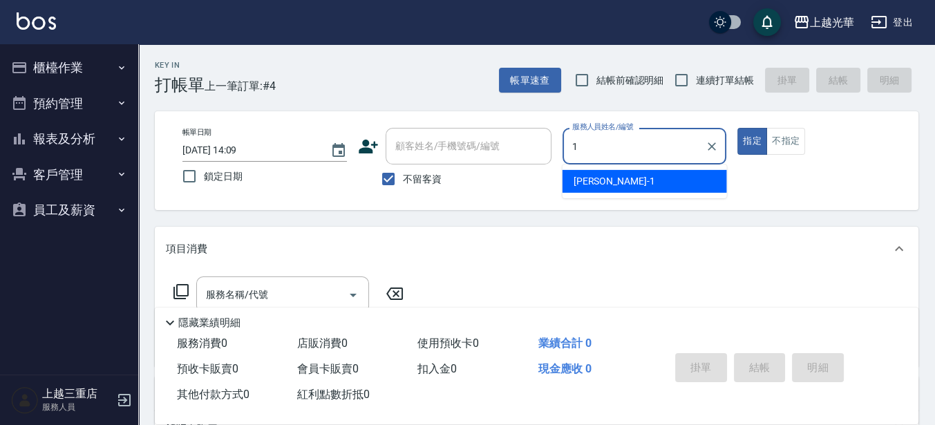
type input "小[PERSON_NAME]-1"
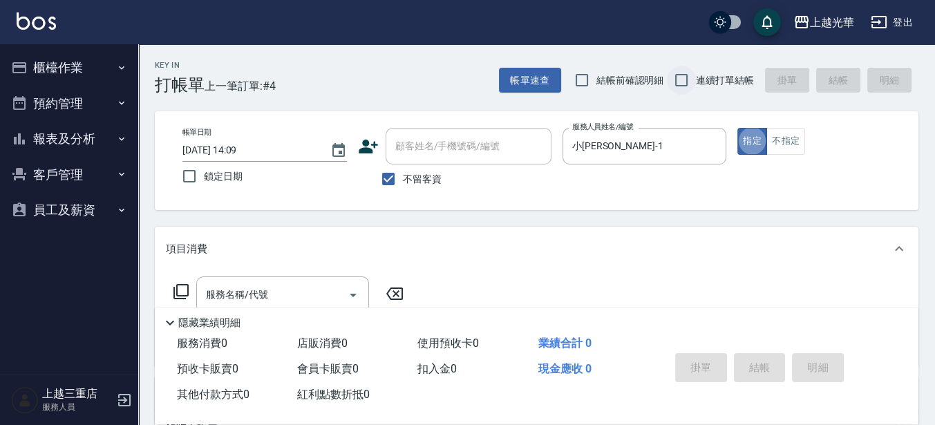
click at [692, 69] on input "連續打單結帳" at bounding box center [681, 80] width 29 height 29
checkbox input "true"
click at [234, 308] on div "隱藏業績明細" at bounding box center [537, 320] width 764 height 24
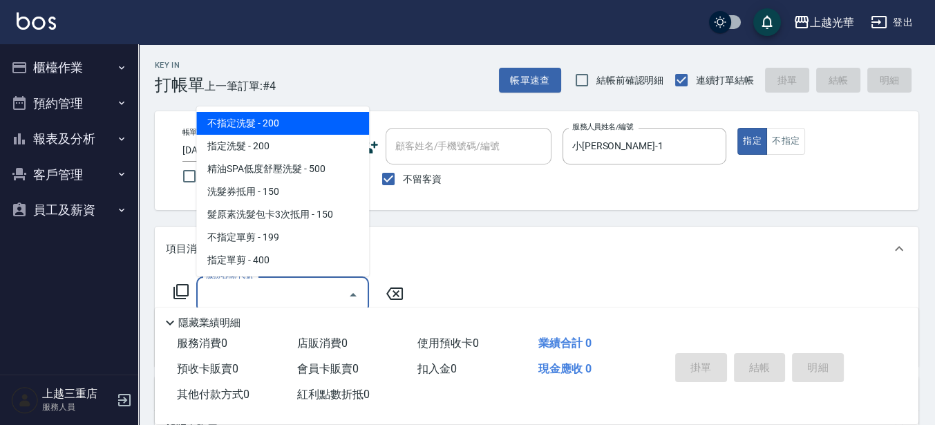
click at [244, 296] on input "服務名稱/代號" at bounding box center [273, 295] width 140 height 24
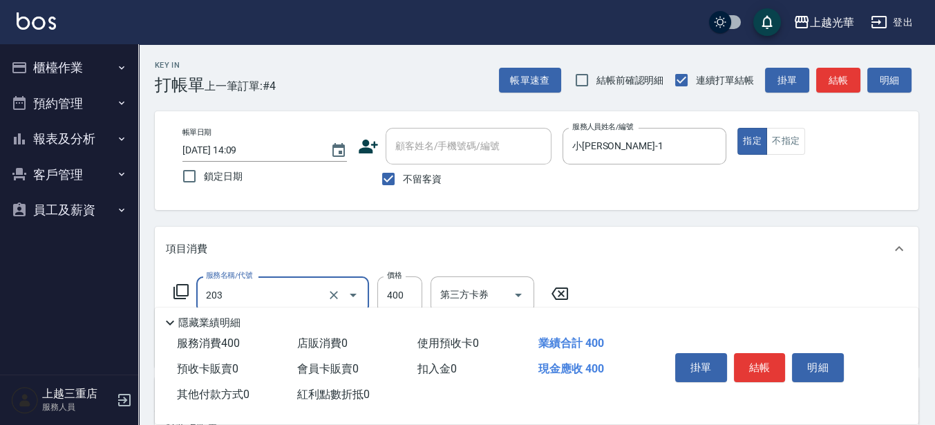
type input "指定單剪(203)"
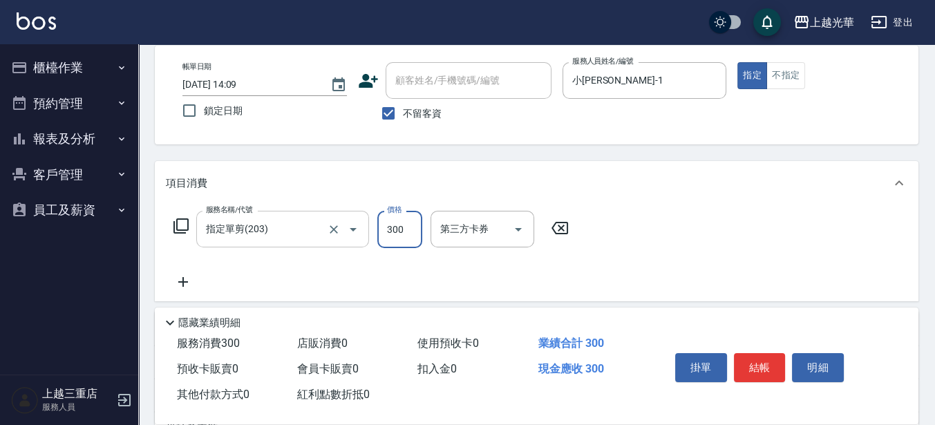
scroll to position [86, 0]
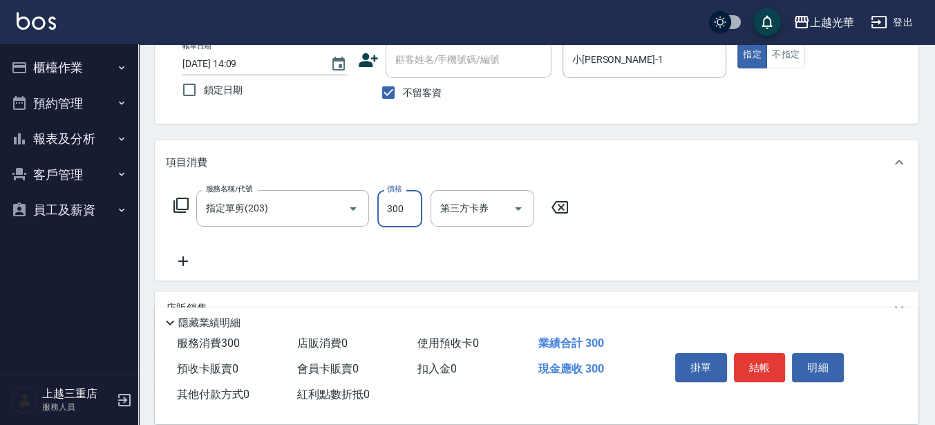
type input "300"
click at [185, 269] on icon at bounding box center [183, 261] width 35 height 17
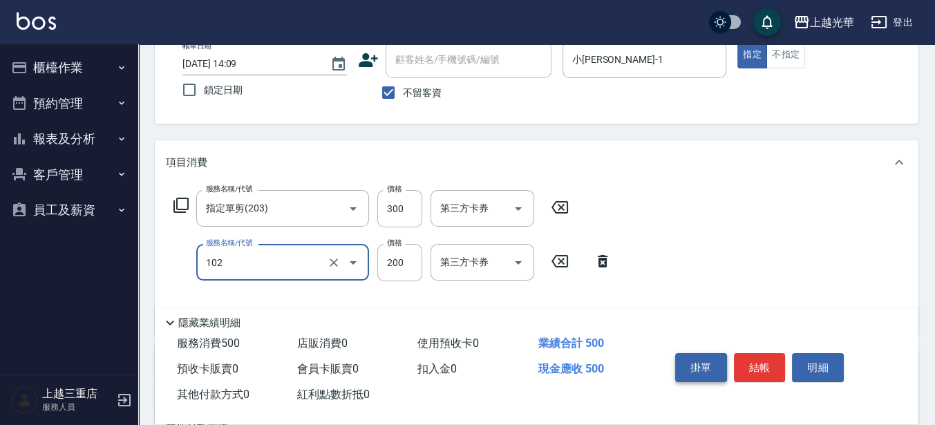
type input "指定洗髮(102)"
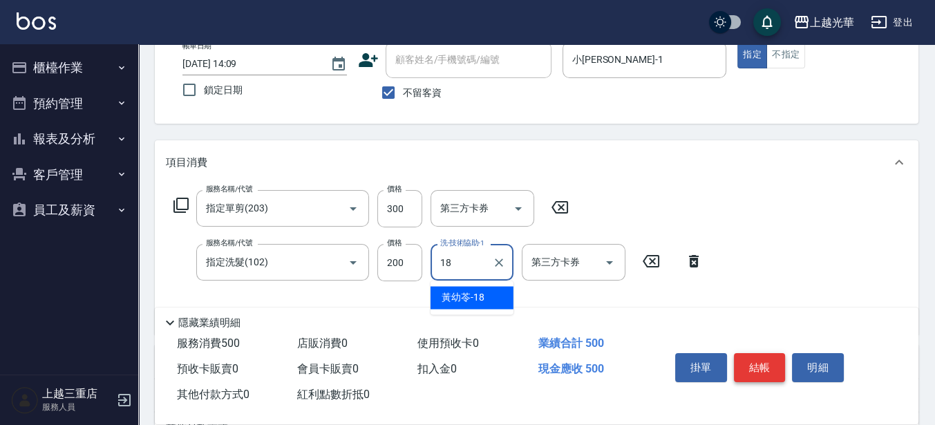
type input "[PERSON_NAME]-18"
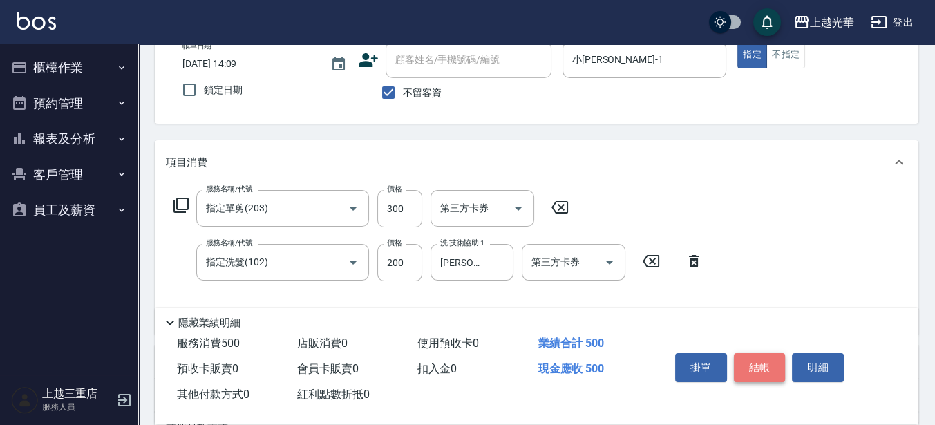
click at [754, 357] on button "結帳" at bounding box center [760, 367] width 52 height 29
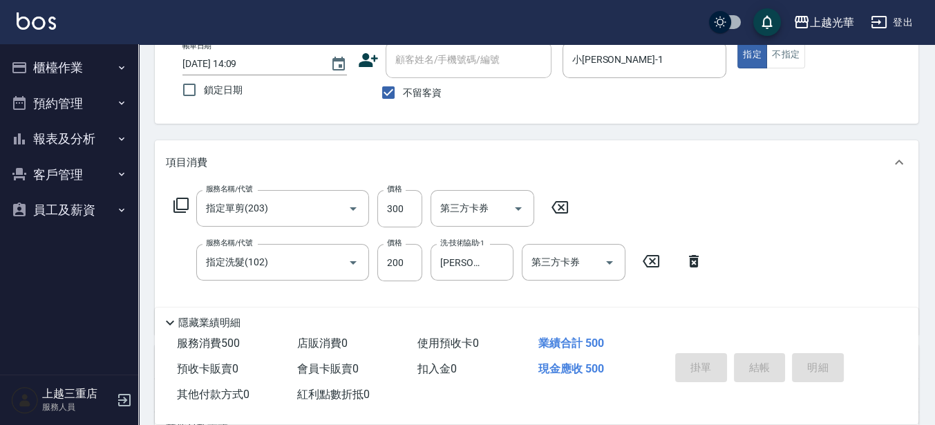
type input "[DATE] 14:15"
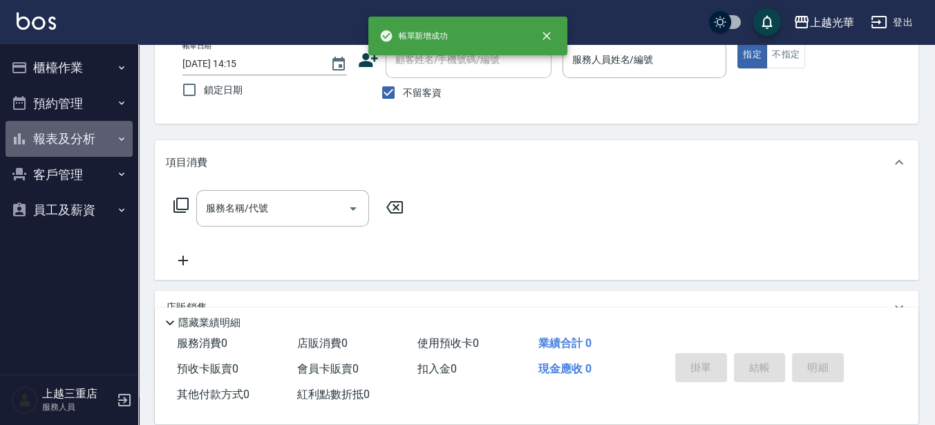
click at [39, 144] on button "報表及分析" at bounding box center [69, 139] width 127 height 36
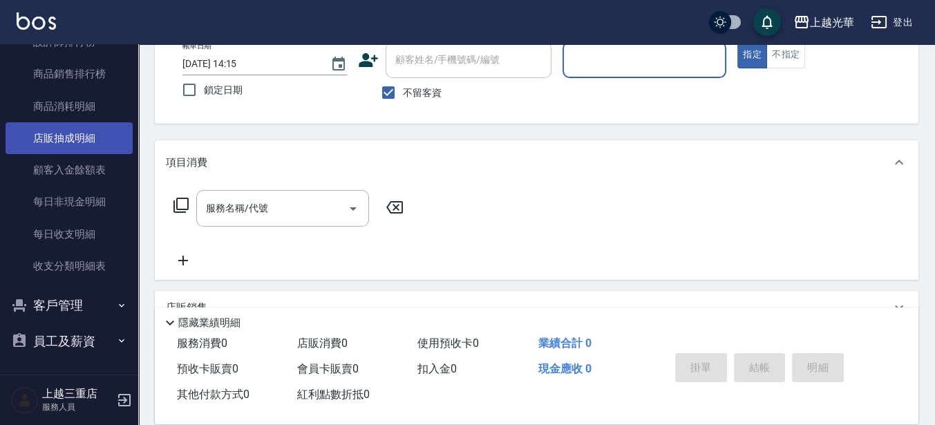
scroll to position [283, 0]
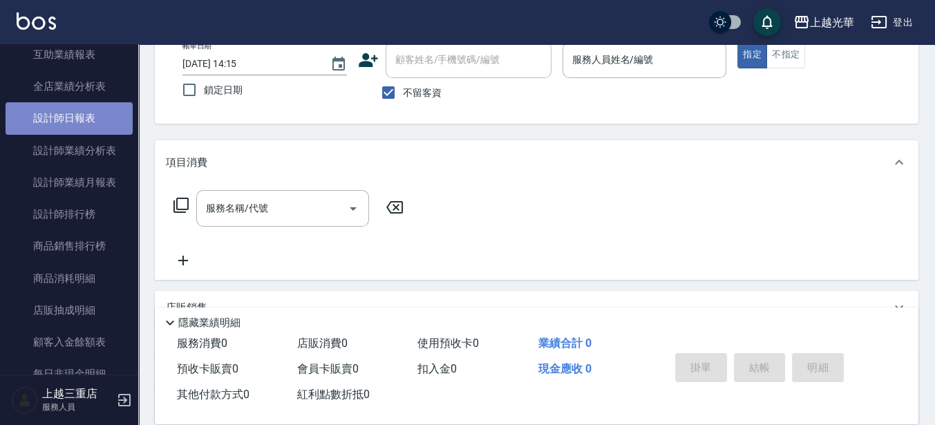
click at [83, 129] on link "設計師日報表" at bounding box center [69, 118] width 127 height 32
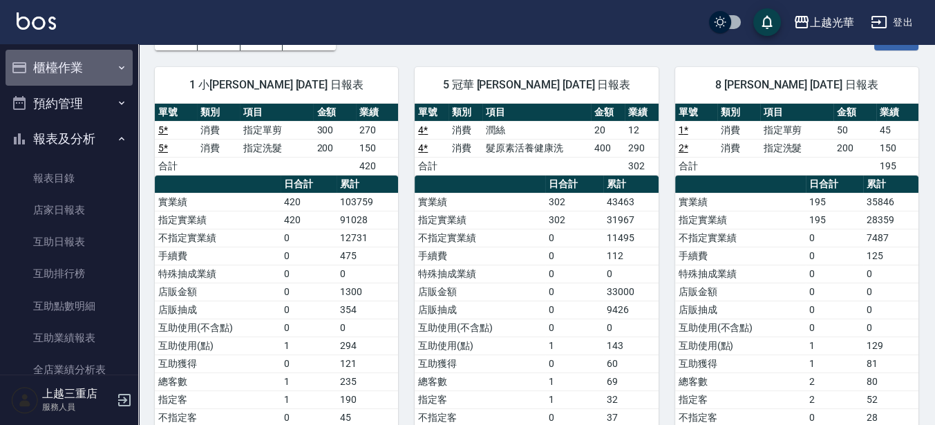
click at [75, 76] on button "櫃檯作業" at bounding box center [69, 68] width 127 height 36
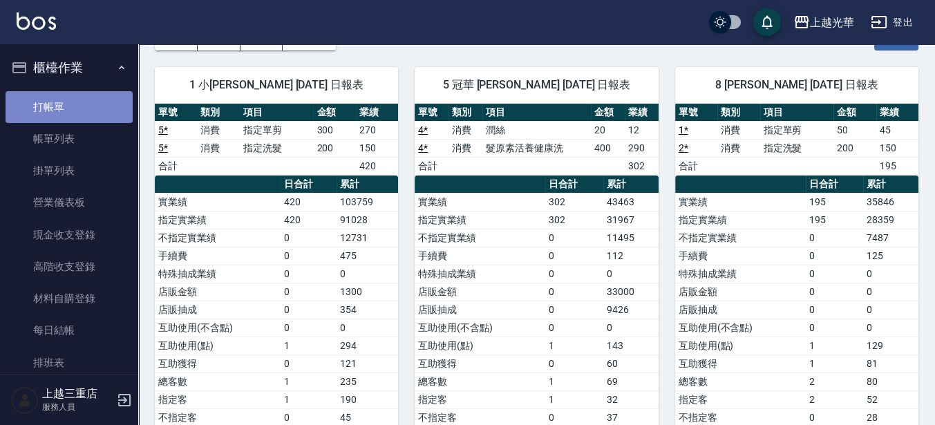
click at [75, 110] on link "打帳單" at bounding box center [69, 107] width 127 height 32
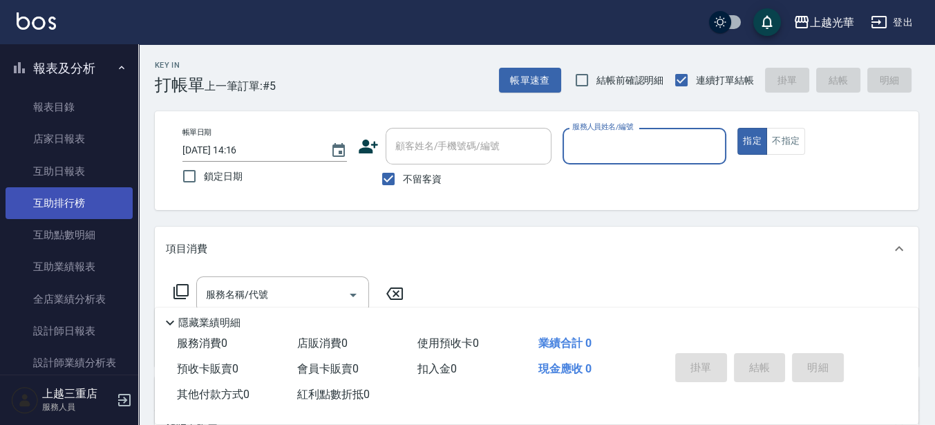
scroll to position [432, 0]
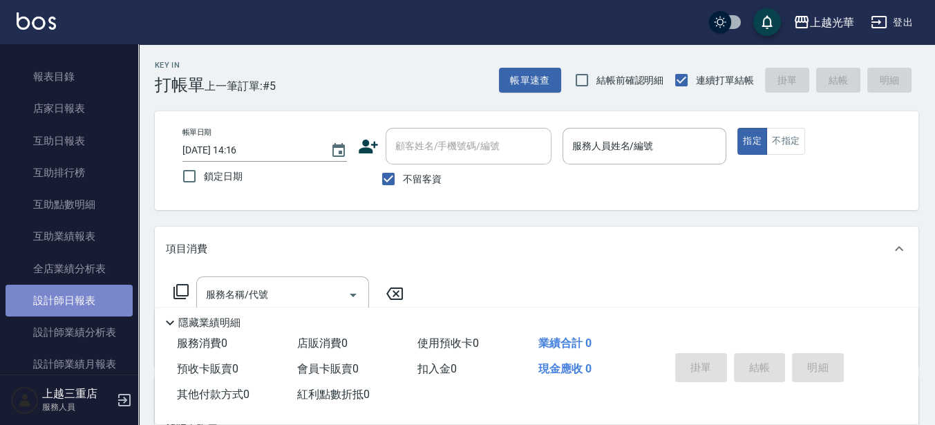
click at [88, 285] on link "設計師日報表" at bounding box center [69, 301] width 127 height 32
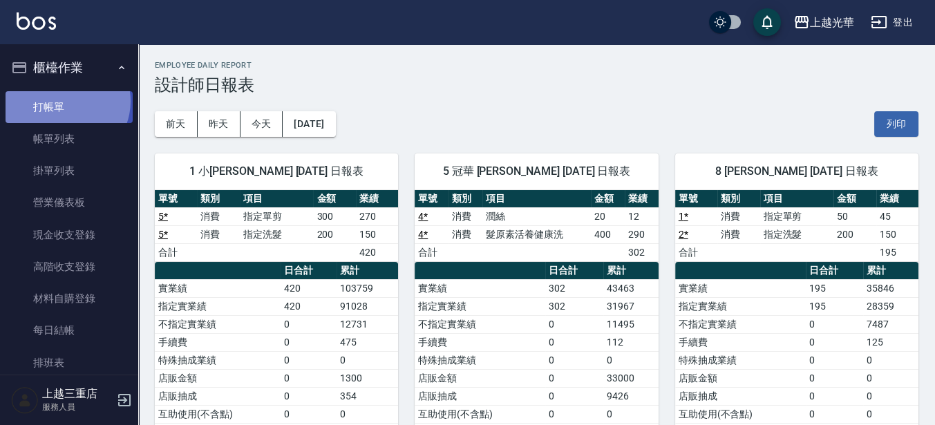
click at [64, 101] on link "打帳單" at bounding box center [69, 107] width 127 height 32
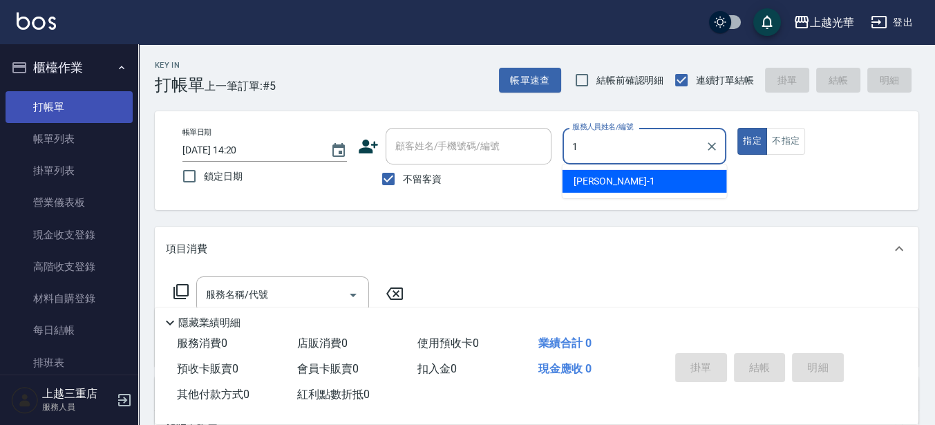
type input "1"
type button "true"
type input "小[PERSON_NAME]-1"
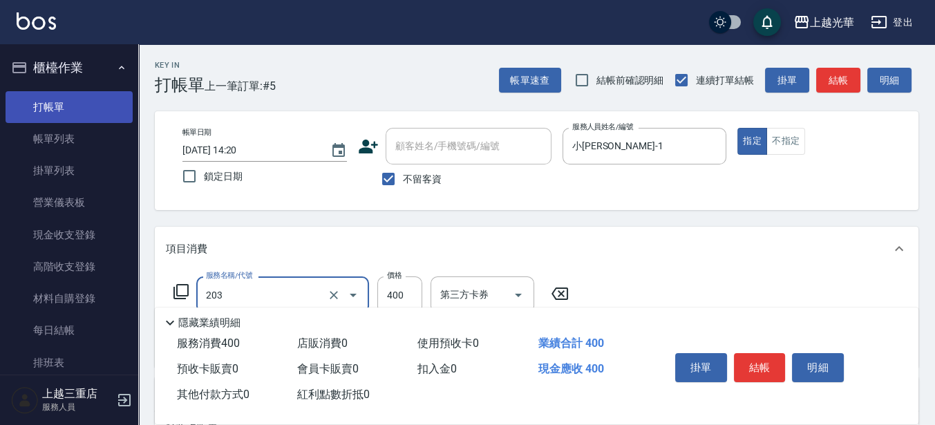
type input "指定單剪(203)"
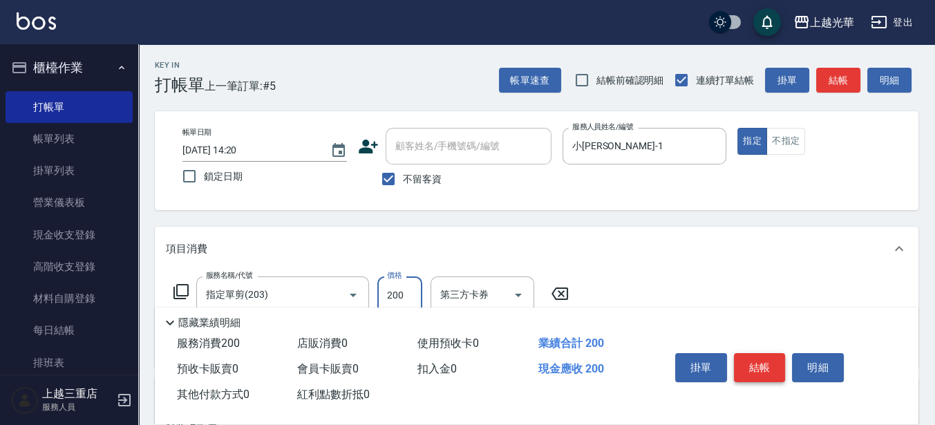
type input "200"
click at [776, 370] on button "結帳" at bounding box center [760, 367] width 52 height 29
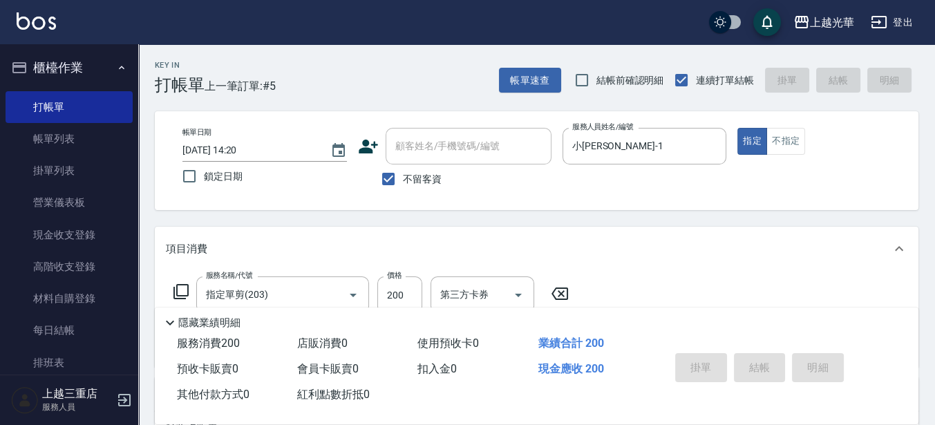
type input "[DATE] 14:31"
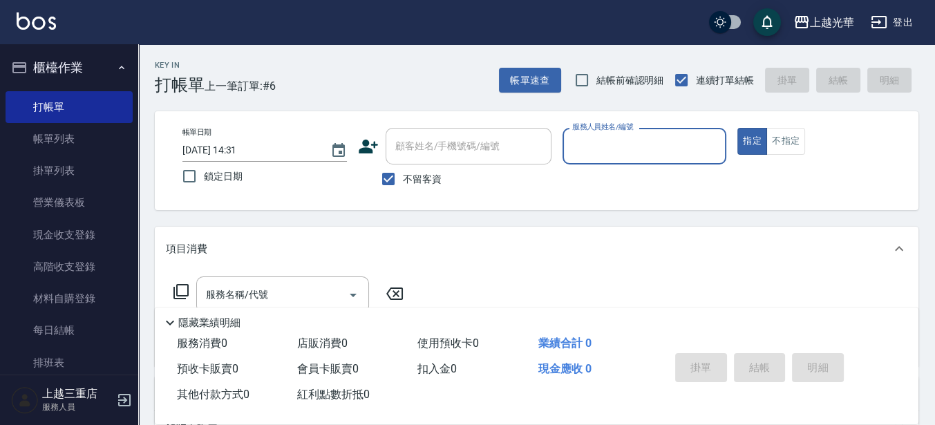
drag, startPoint x: 55, startPoint y: 135, endPoint x: 229, endPoint y: 35, distance: 201.0
click at [55, 135] on link "帳單列表" at bounding box center [69, 139] width 127 height 32
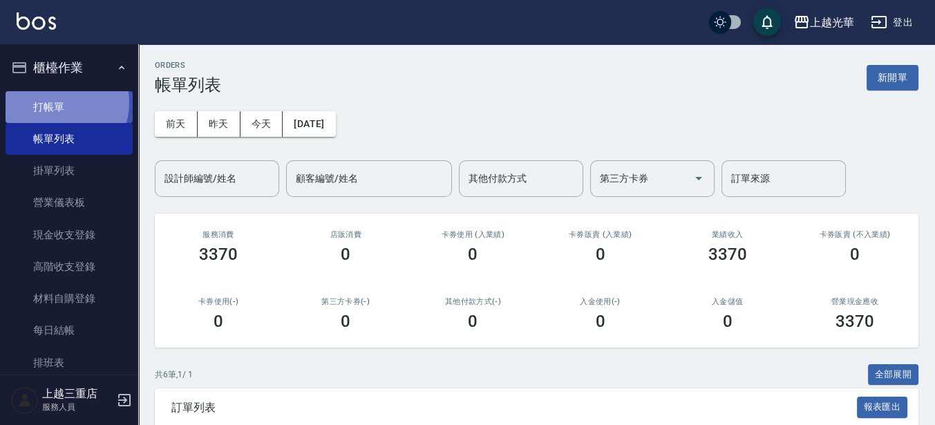
click at [57, 102] on link "打帳單" at bounding box center [69, 107] width 127 height 32
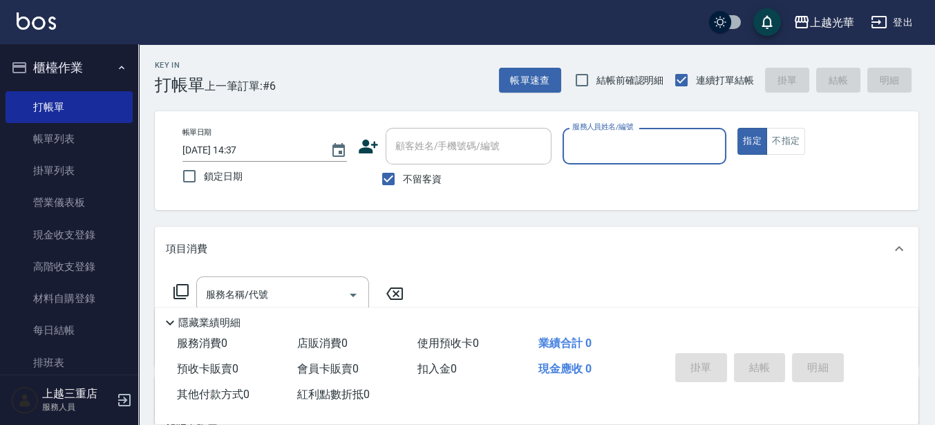
click at [667, 140] on input "服務人員姓名/編號" at bounding box center [645, 146] width 152 height 24
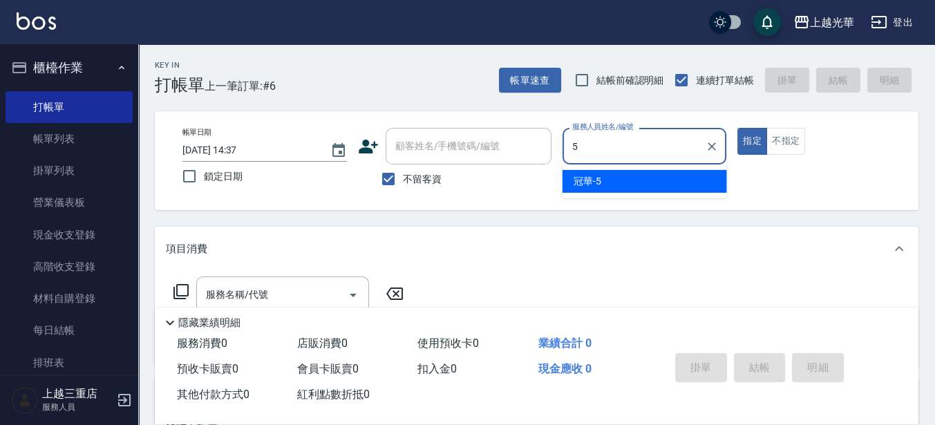
type input "冠華-5"
type button "true"
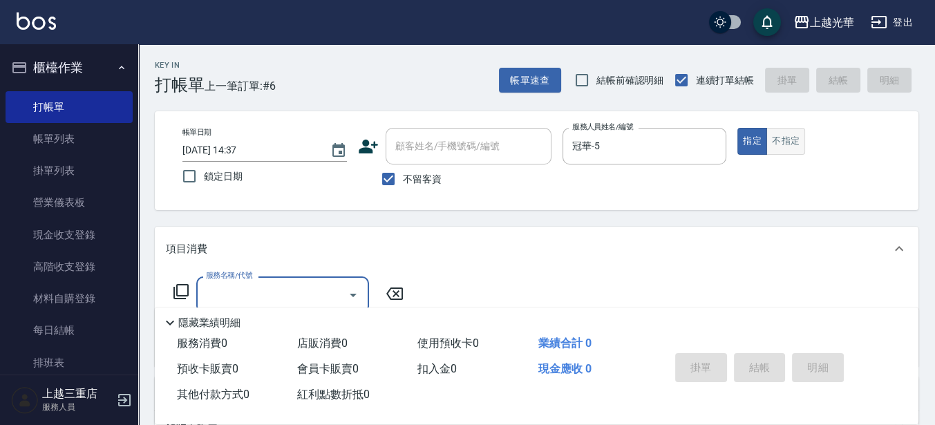
click at [787, 140] on button "不指定" at bounding box center [786, 141] width 39 height 27
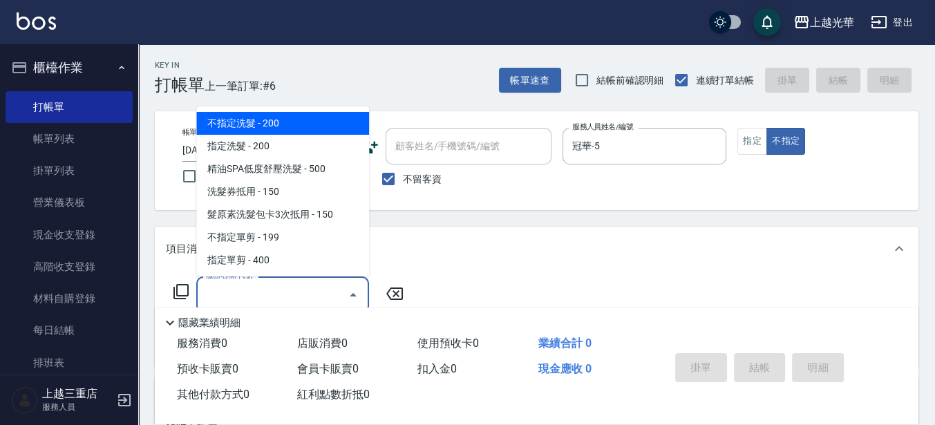
click at [239, 294] on input "服務名稱/代號" at bounding box center [273, 295] width 140 height 24
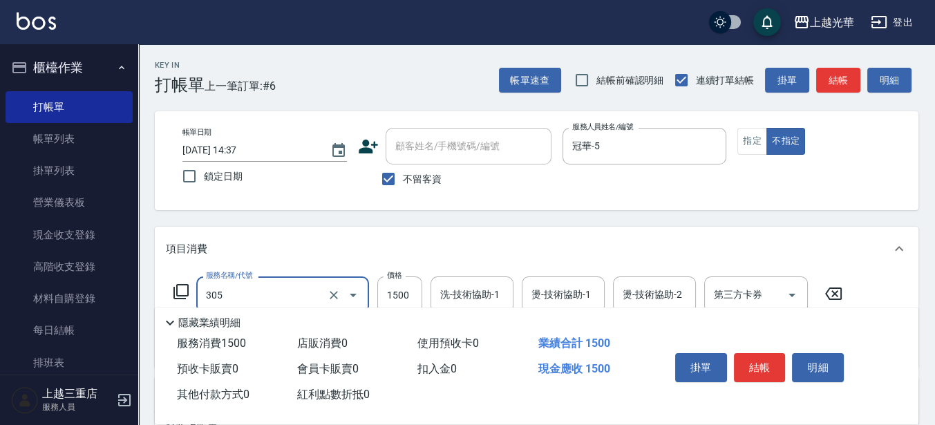
type input "設計燙髮1500(305)"
type input "1200"
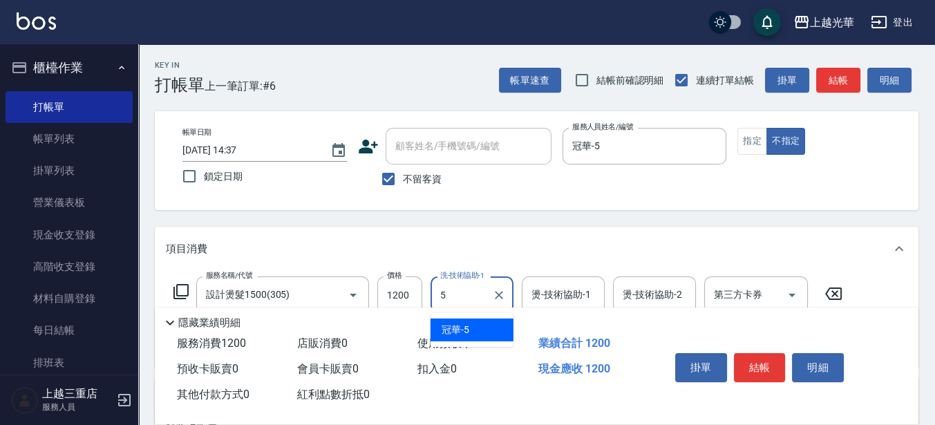
type input "冠華-5"
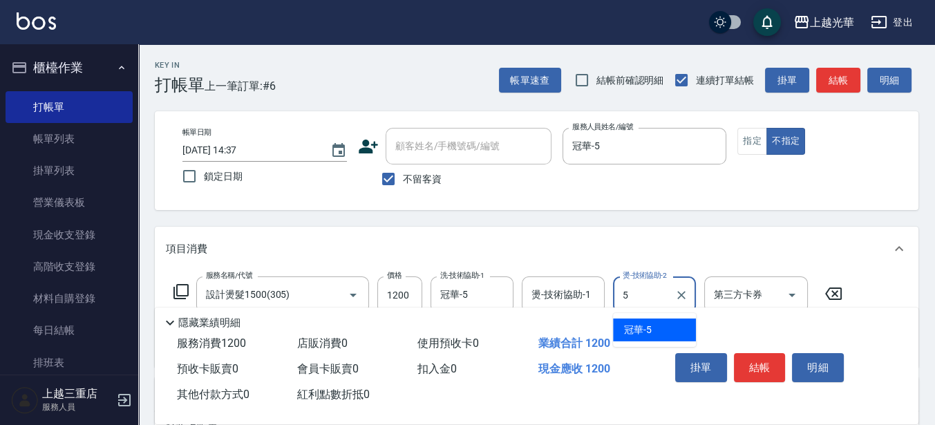
type input "冠華-5"
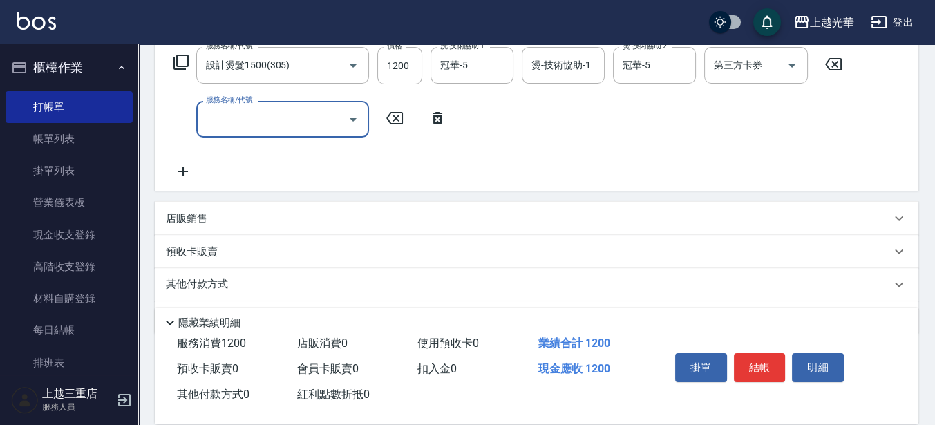
scroll to position [183, 0]
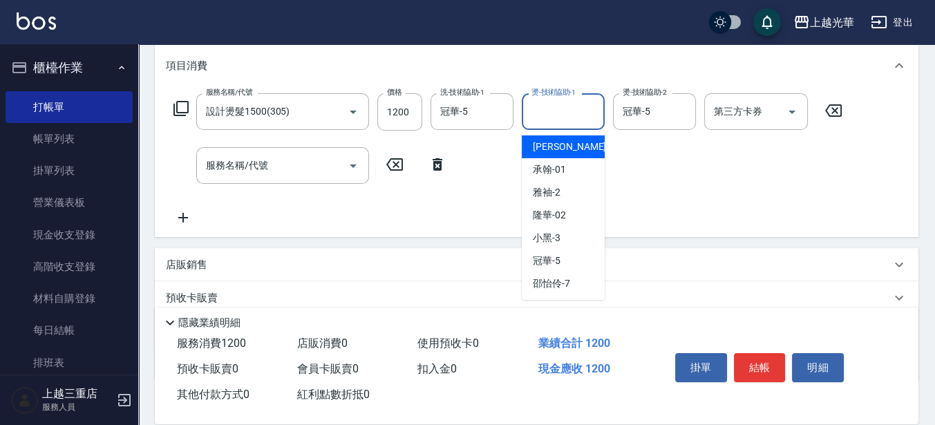
click at [567, 107] on input "燙-技術協助-1" at bounding box center [563, 112] width 71 height 24
type input "[PERSON_NAME]-18"
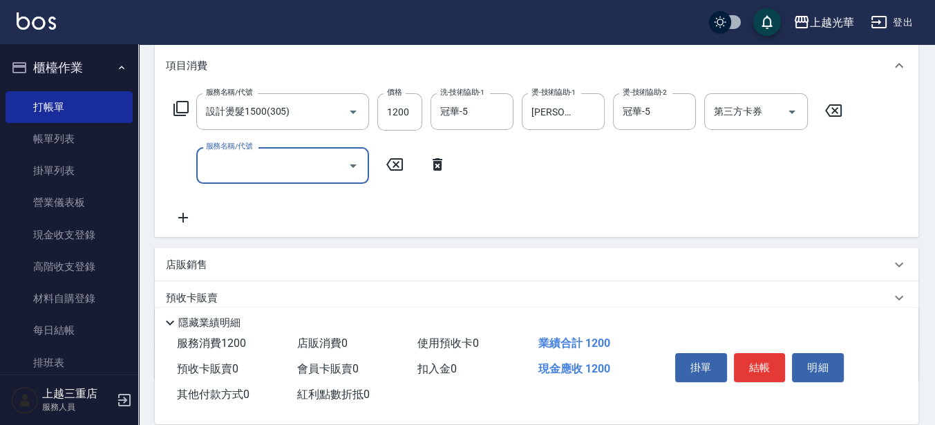
click at [281, 168] on input "服務名稱/代號" at bounding box center [273, 165] width 140 height 24
type input "g"
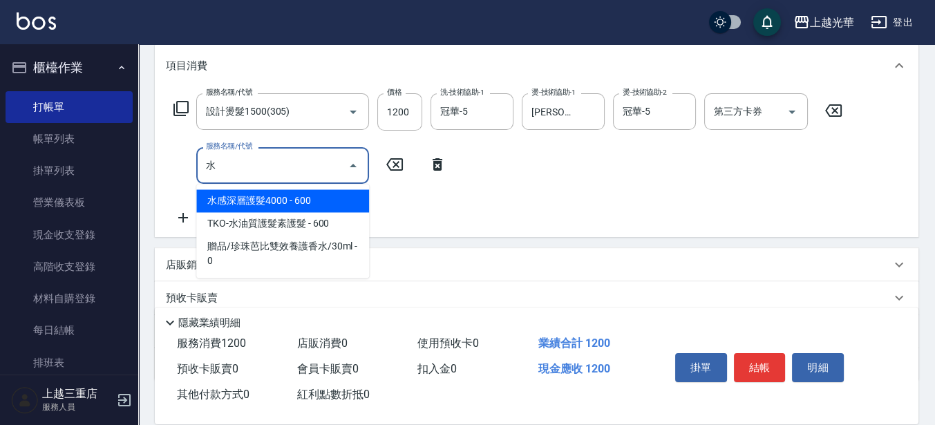
click at [279, 207] on span "水感深層護髮4000 - 600" at bounding box center [282, 200] width 173 height 23
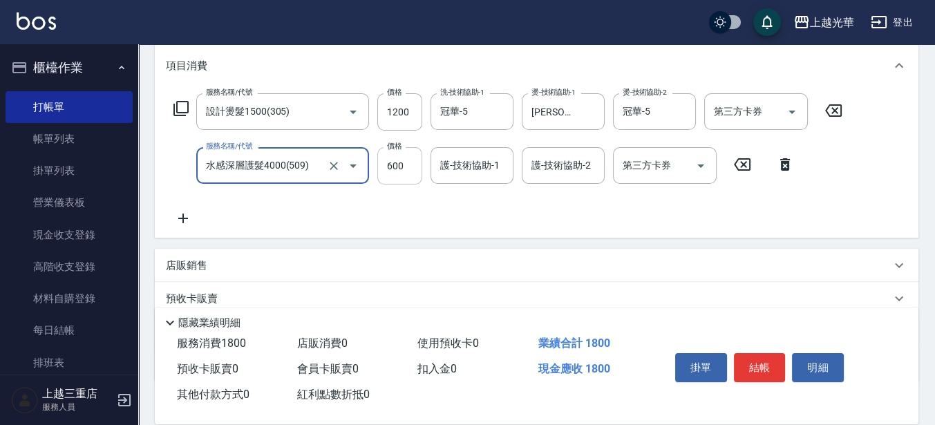
type input "水感深層護髮4000(509)"
drag, startPoint x: 406, startPoint y: 167, endPoint x: 412, endPoint y: 162, distance: 7.3
click at [406, 166] on input "600" at bounding box center [399, 165] width 45 height 37
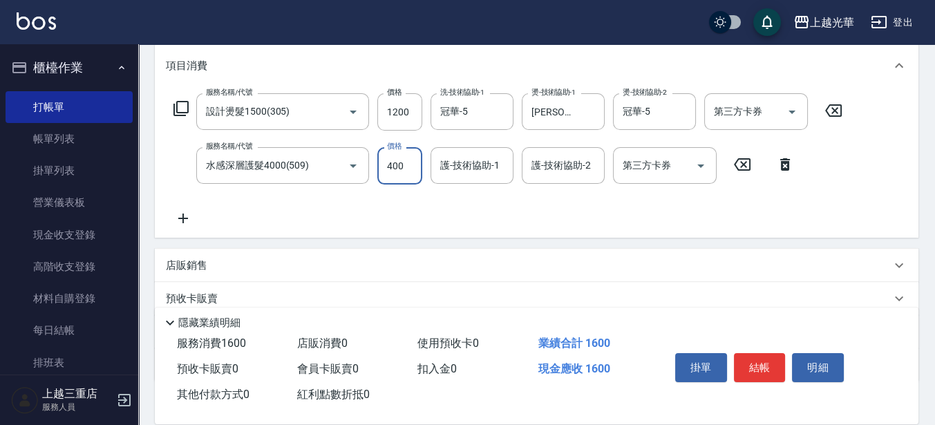
type input "400"
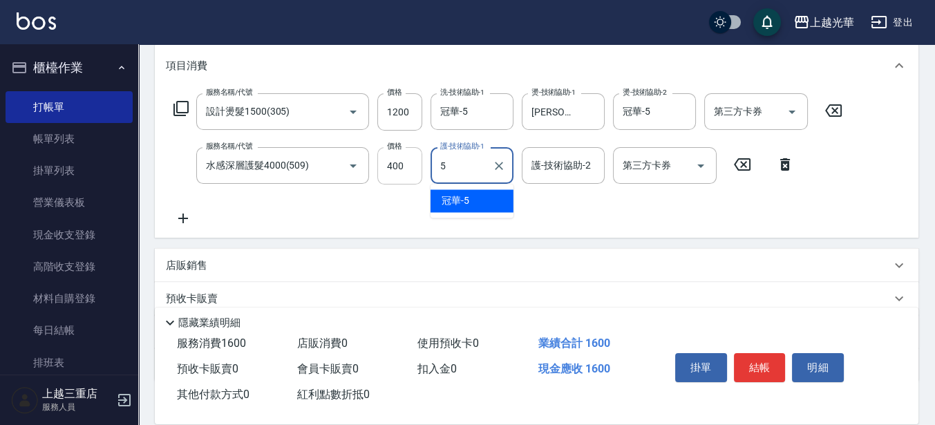
type input "冠華-5"
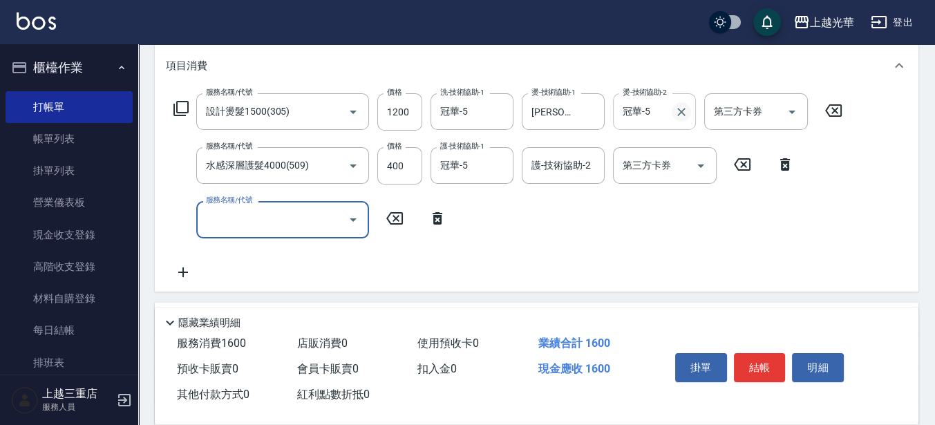
click at [682, 110] on icon "Clear" at bounding box center [681, 112] width 8 height 8
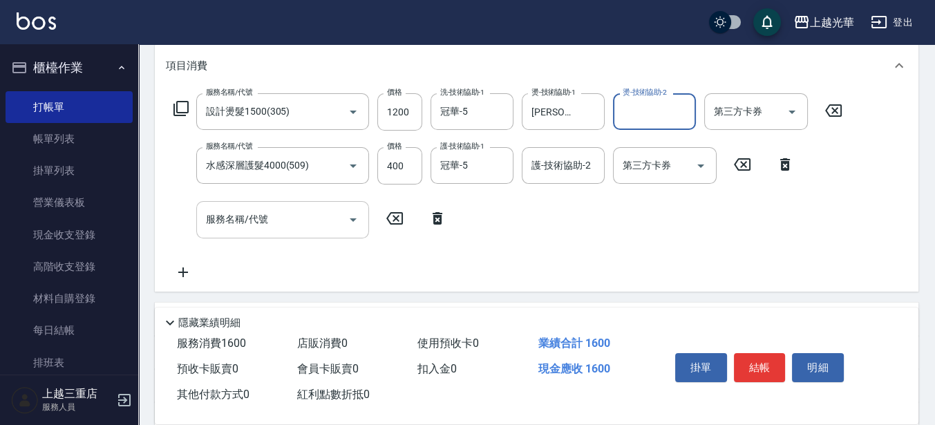
click at [273, 225] on input "服務名稱/代號" at bounding box center [273, 219] width 140 height 24
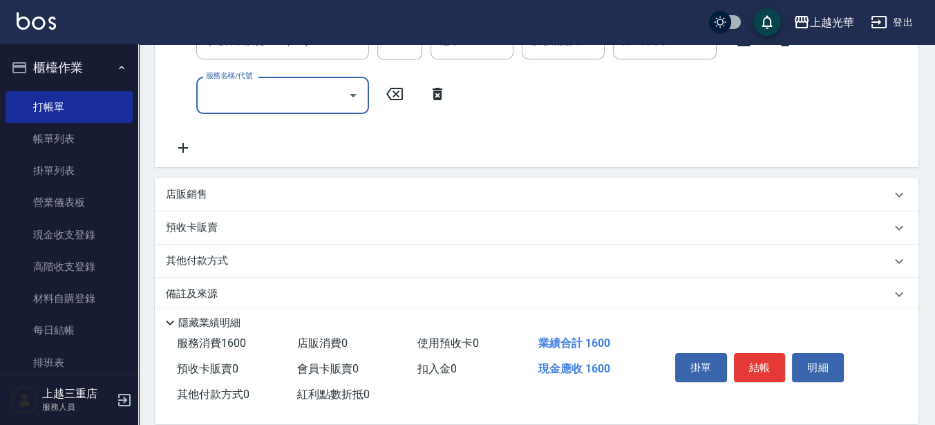
scroll to position [324, 0]
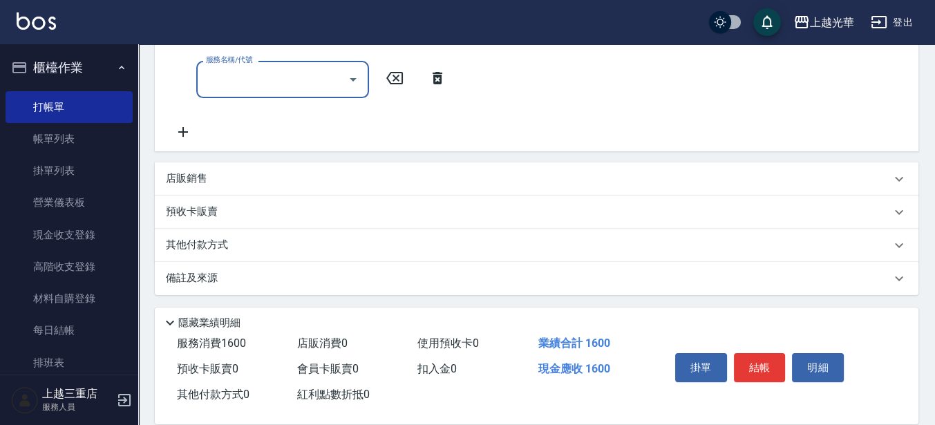
click at [187, 174] on p "店販銷售" at bounding box center [186, 178] width 41 height 15
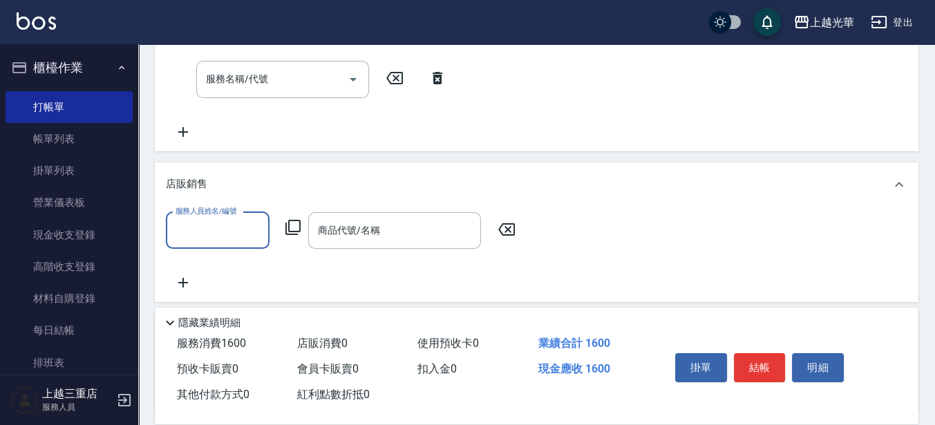
scroll to position [0, 0]
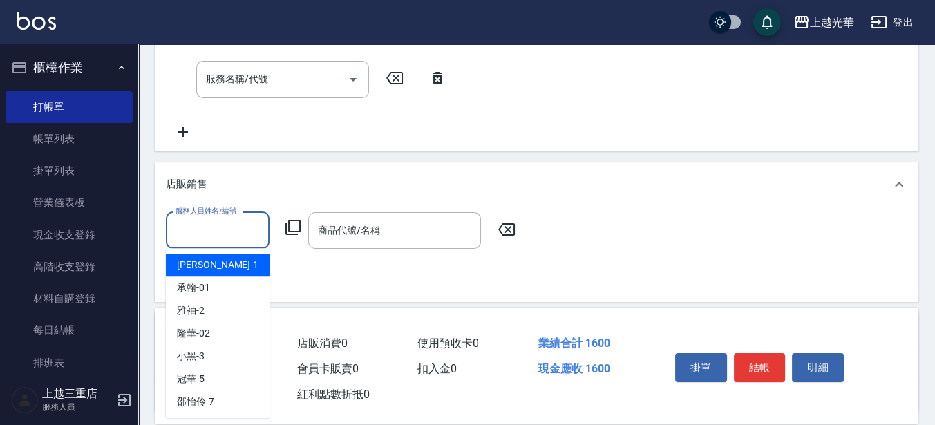
click at [214, 236] on input "服務人員姓名/編號" at bounding box center [217, 230] width 91 height 24
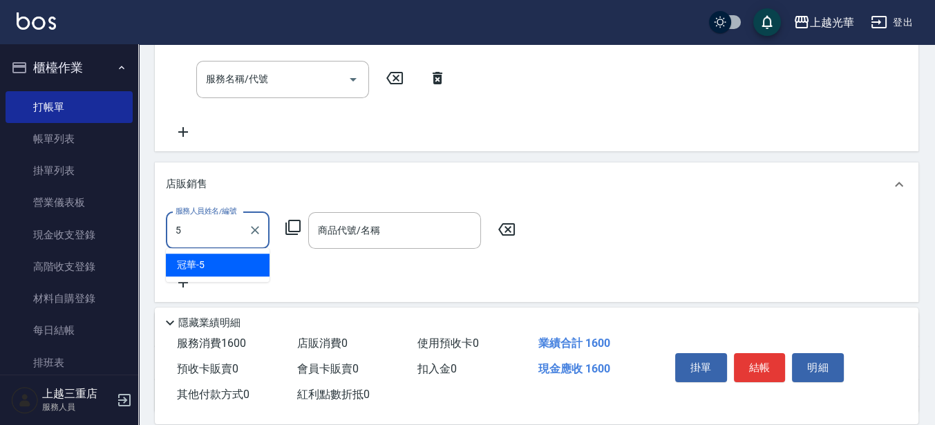
type input "冠華-5"
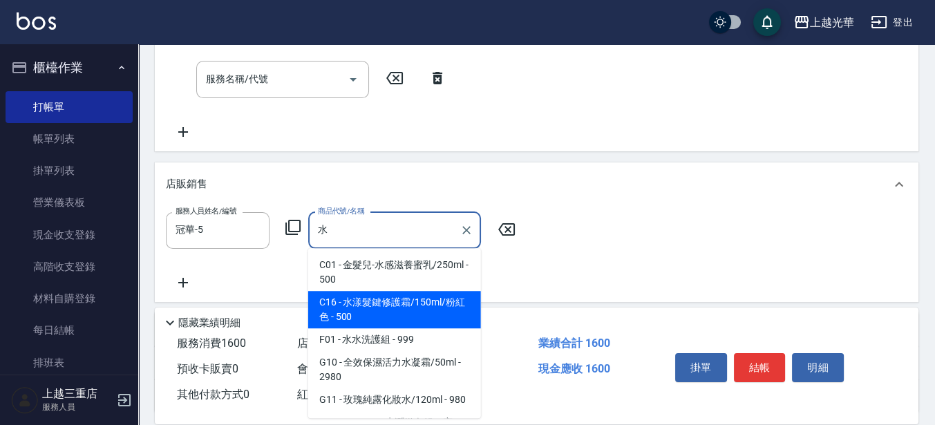
click at [399, 313] on span "C16 - 水漾髮鍵修護霜/150ml/粉紅色 - 500" at bounding box center [394, 309] width 173 height 37
type input "水漾髮鍵修護霜/150ml/粉紅色"
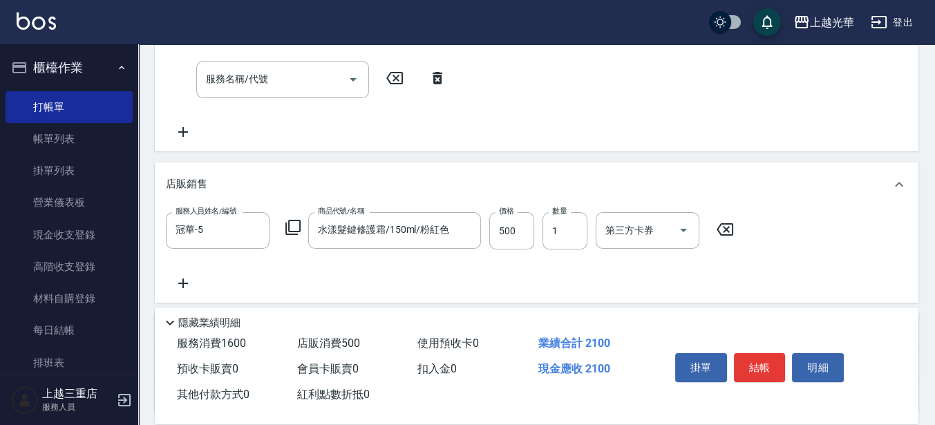
click at [681, 113] on div "服務名稱/代號 設計燙髮1500(305) 服務名稱/代號 價格 1200 價格 洗-技術協助-1 冠華-5 洗-技術協助-1 燙-技術協助-1 [PERSO…" at bounding box center [508, 46] width 685 height 187
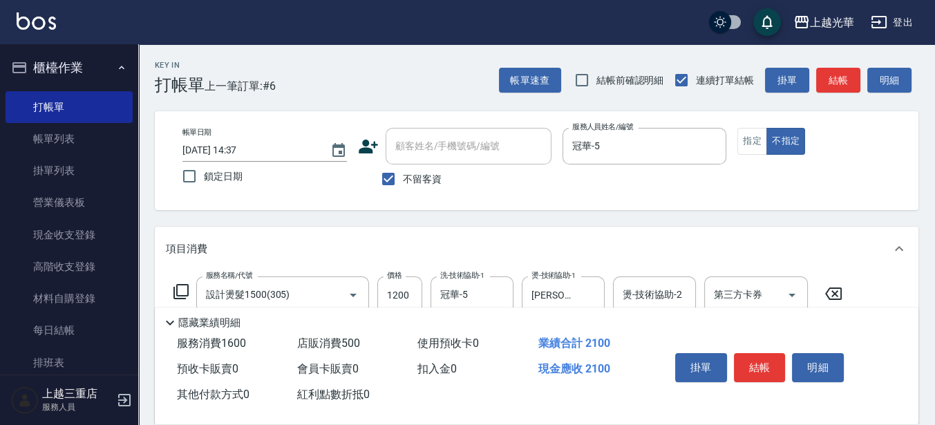
click at [845, 78] on button "結帳" at bounding box center [838, 81] width 44 height 26
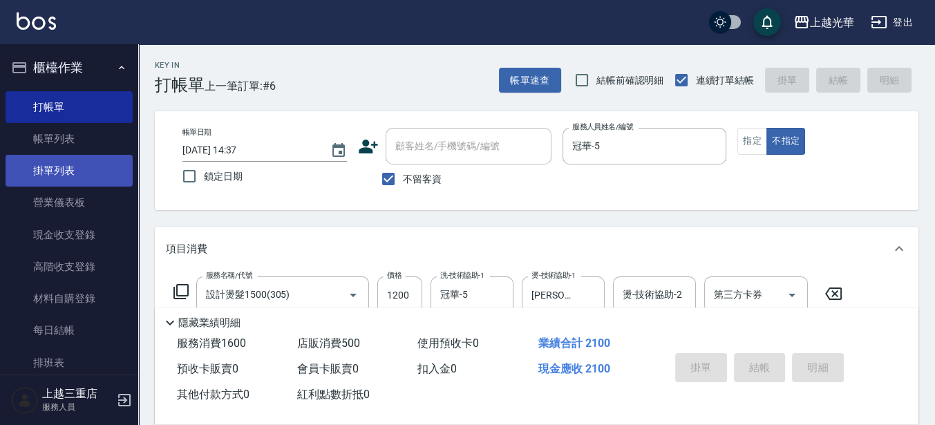
type input "[DATE] 14:38"
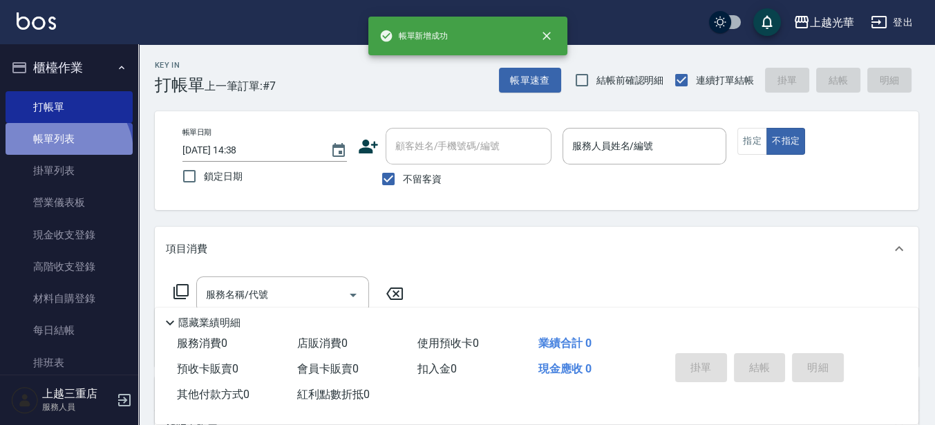
click at [66, 153] on link "帳單列表" at bounding box center [69, 139] width 127 height 32
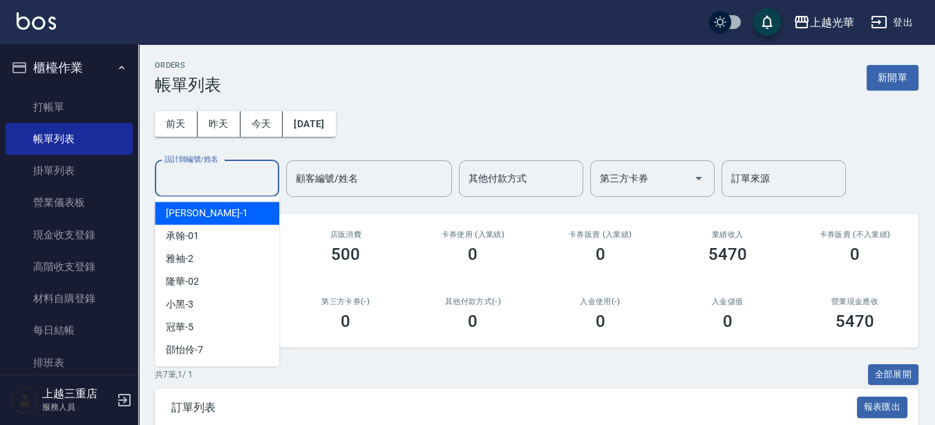
click at [229, 175] on input "設計師編號/姓名" at bounding box center [217, 179] width 112 height 24
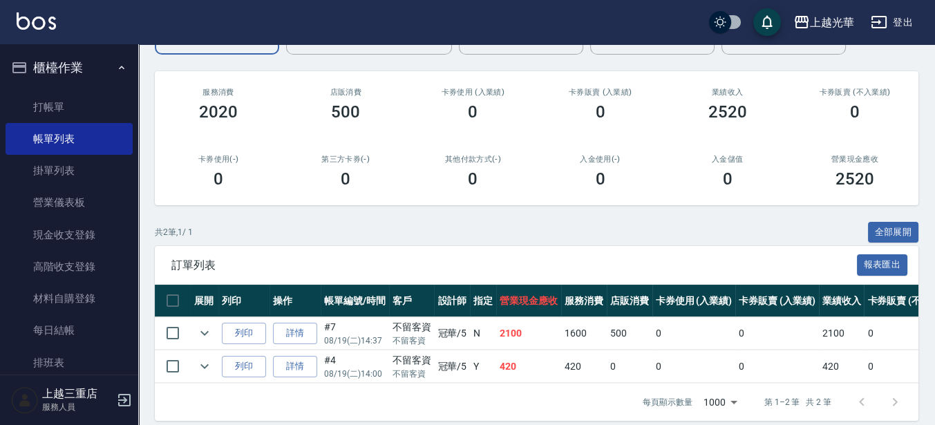
scroll to position [166, 0]
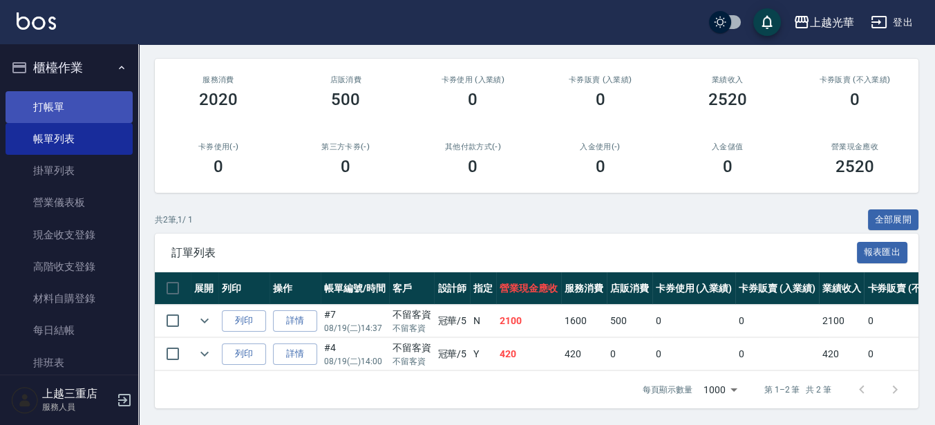
type input "冠華-5"
click at [50, 107] on link "打帳單" at bounding box center [69, 107] width 127 height 32
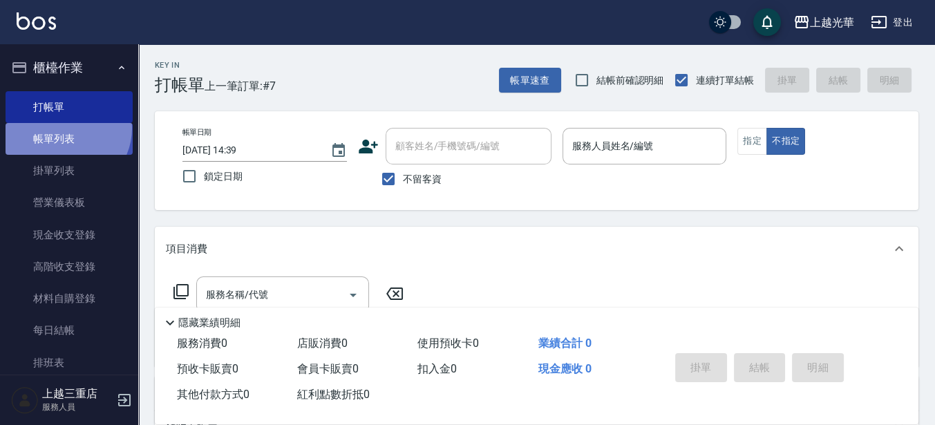
click at [66, 129] on link "帳單列表" at bounding box center [69, 139] width 127 height 32
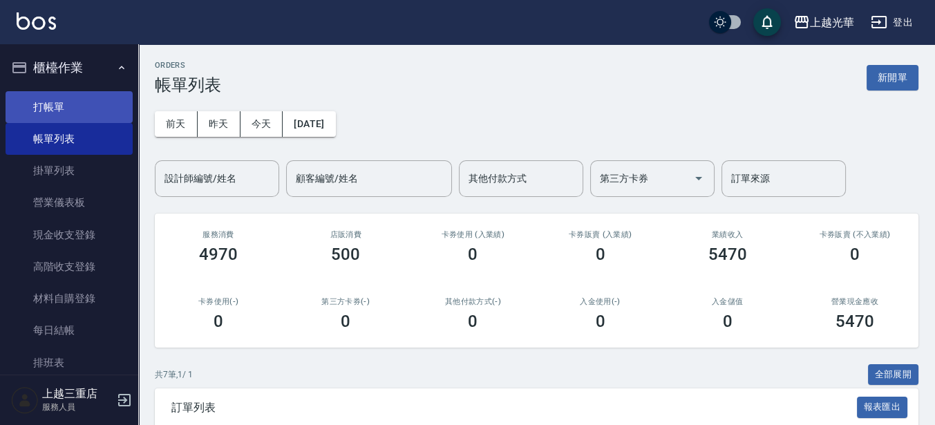
click at [48, 96] on link "打帳單" at bounding box center [69, 107] width 127 height 32
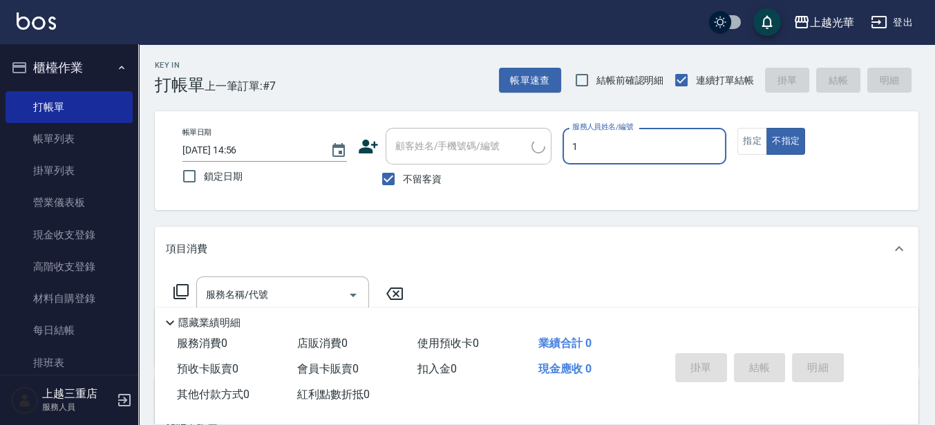
type input "小[PERSON_NAME]-1"
type button "false"
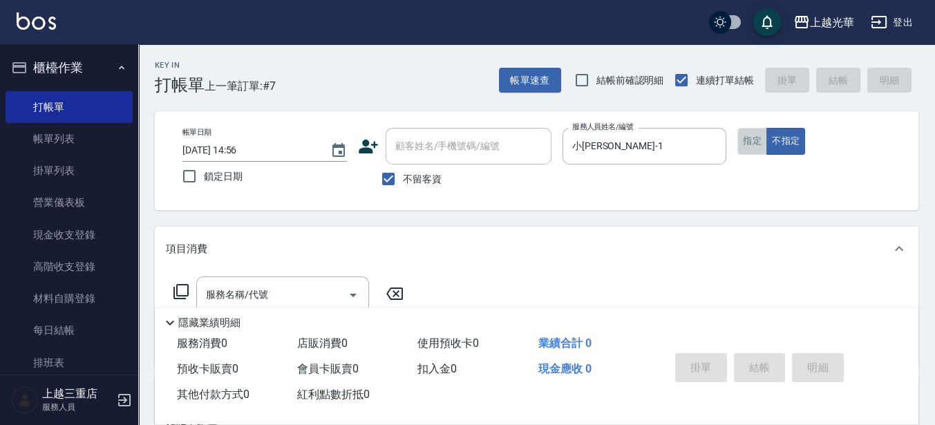
drag, startPoint x: 745, startPoint y: 140, endPoint x: 646, endPoint y: 203, distance: 117.4
click at [745, 140] on button "指定" at bounding box center [753, 141] width 30 height 27
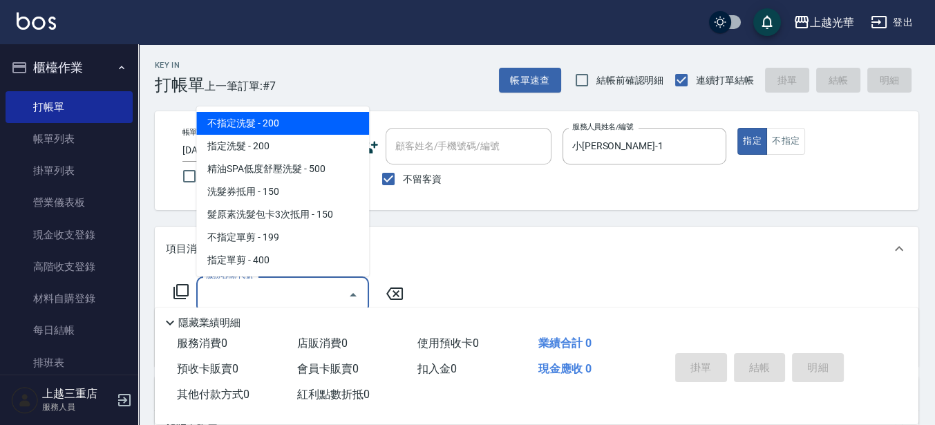
click at [277, 299] on input "服務名稱/代號" at bounding box center [273, 295] width 140 height 24
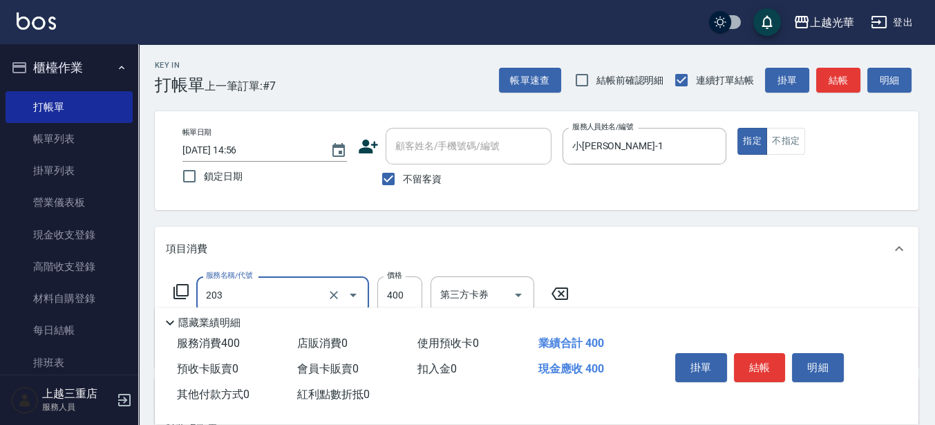
type input "指定單剪(203)"
type input "700"
click at [769, 363] on button "結帳" at bounding box center [760, 367] width 52 height 29
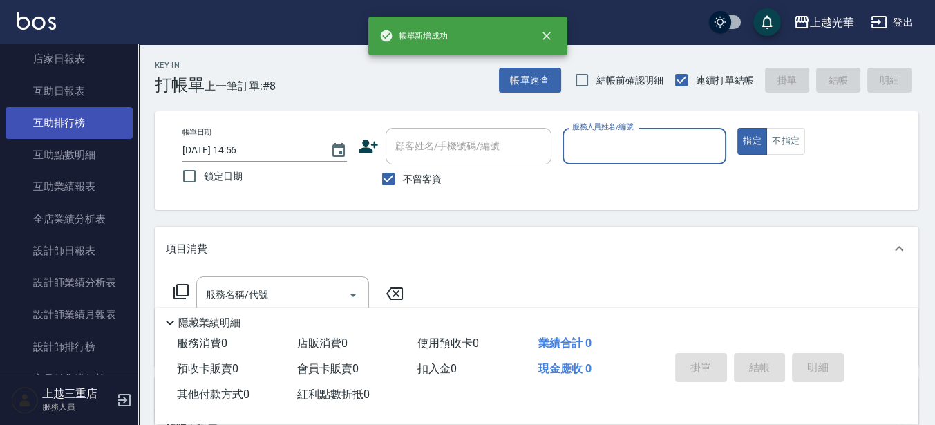
scroll to position [605, 0]
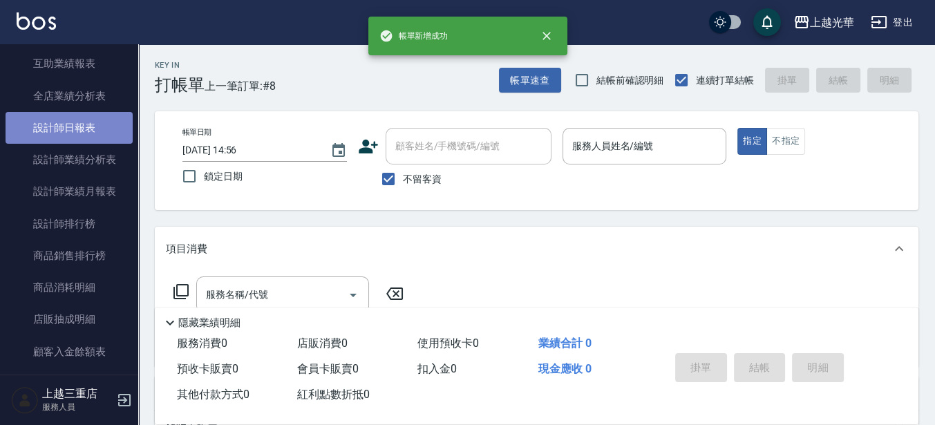
click at [77, 131] on link "設計師日報表" at bounding box center [69, 128] width 127 height 32
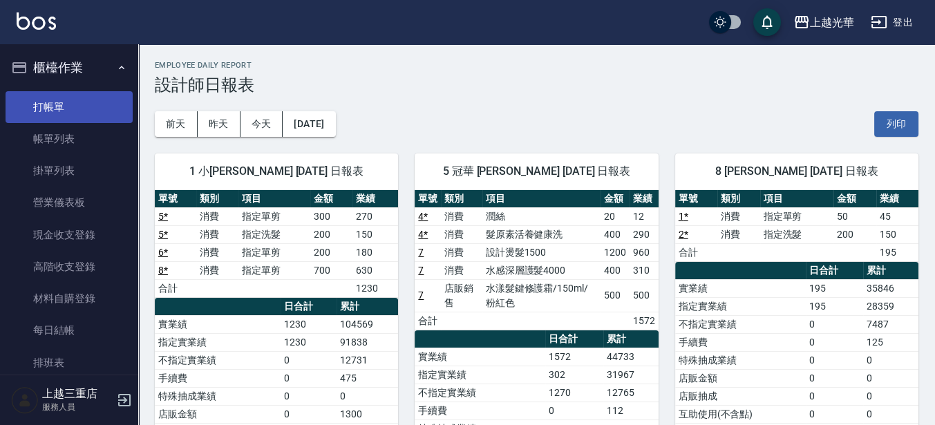
click at [66, 109] on link "打帳單" at bounding box center [69, 107] width 127 height 32
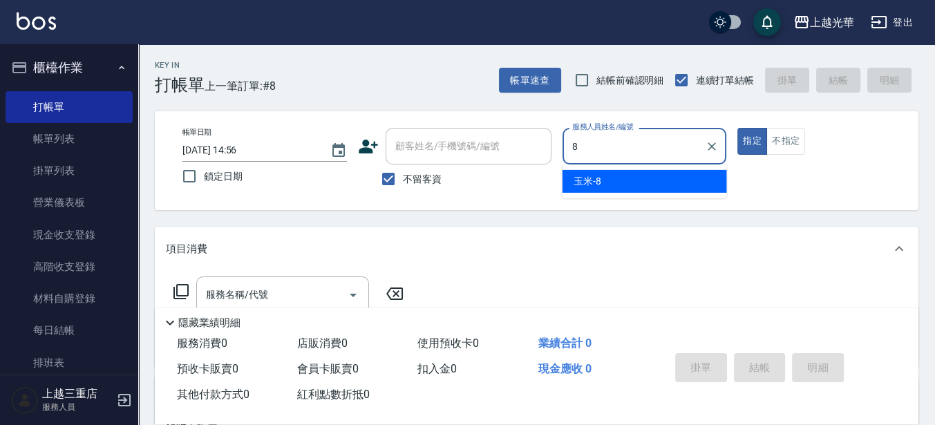
type input "玉米-8"
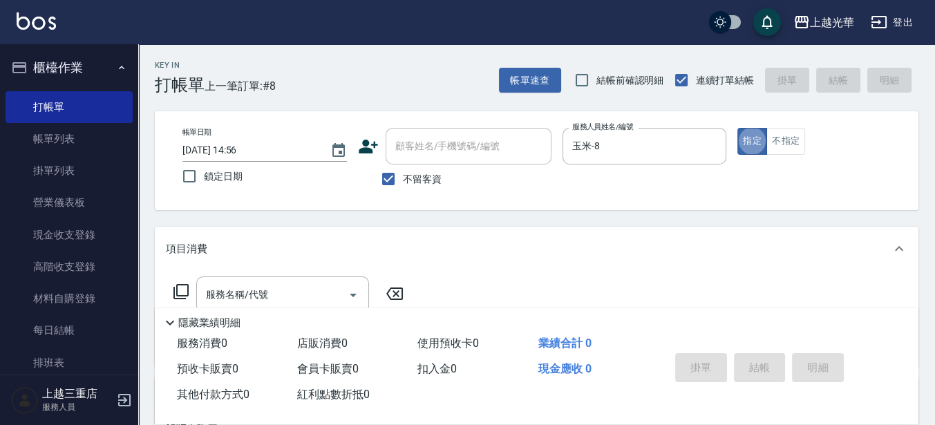
type button "true"
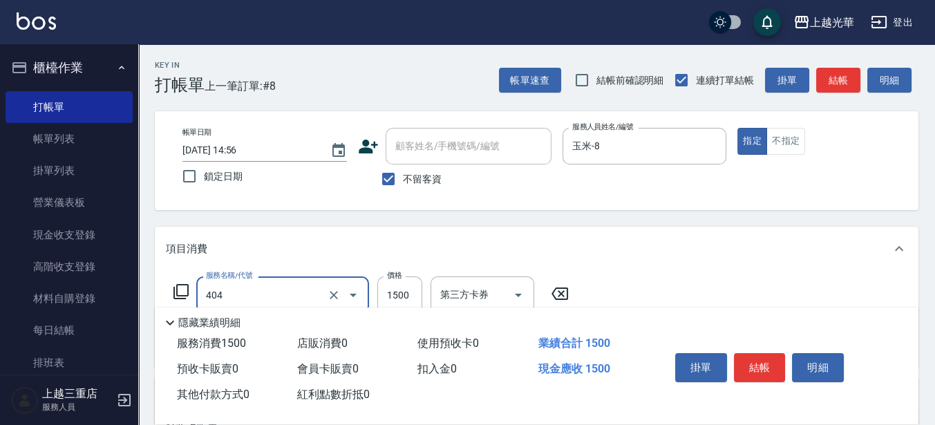
type input "設計染髮(404)"
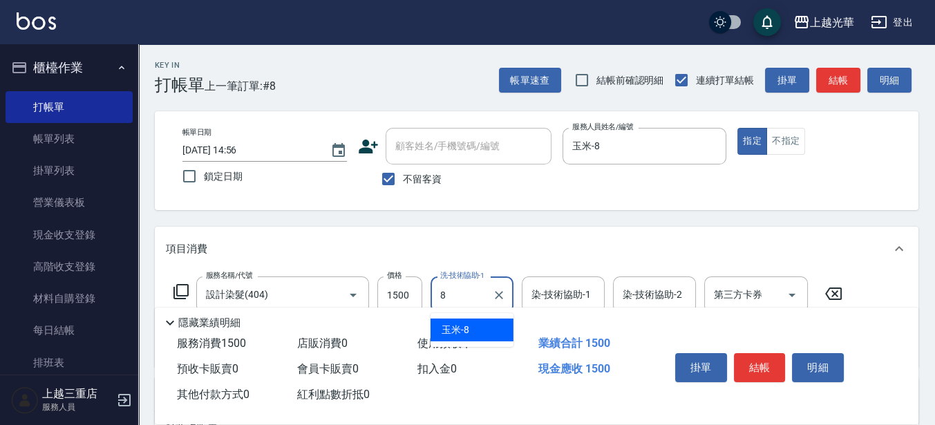
type input "玉米-8"
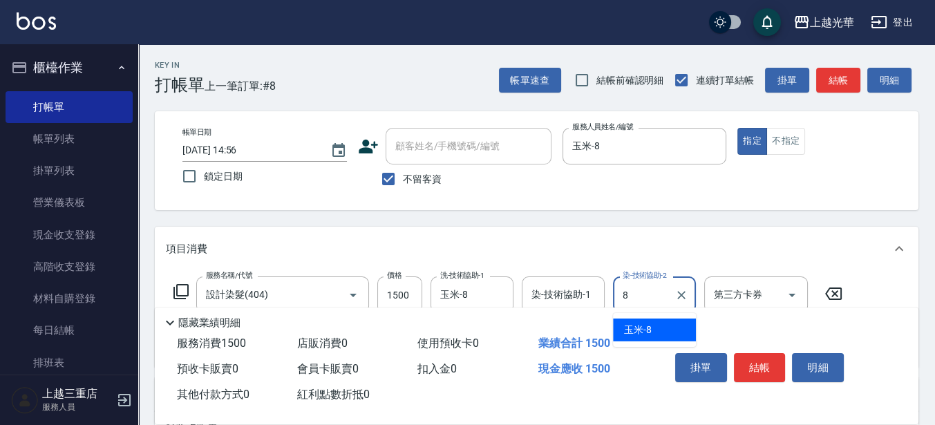
type input "玉米-8"
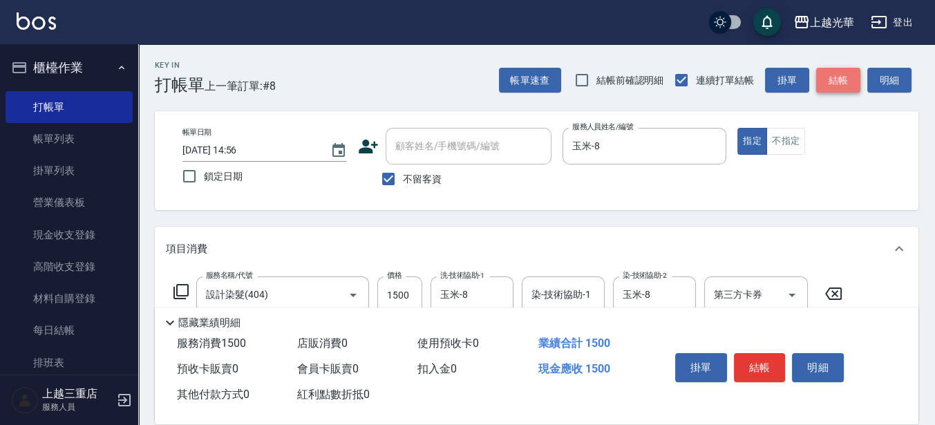
click at [832, 78] on button "結帳" at bounding box center [838, 81] width 44 height 26
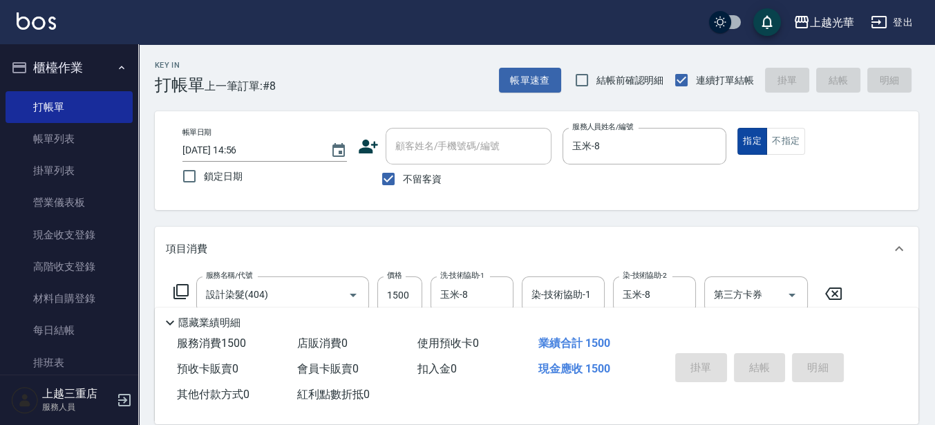
type input "[DATE] 14:58"
